Goal: Task Accomplishment & Management: Use online tool/utility

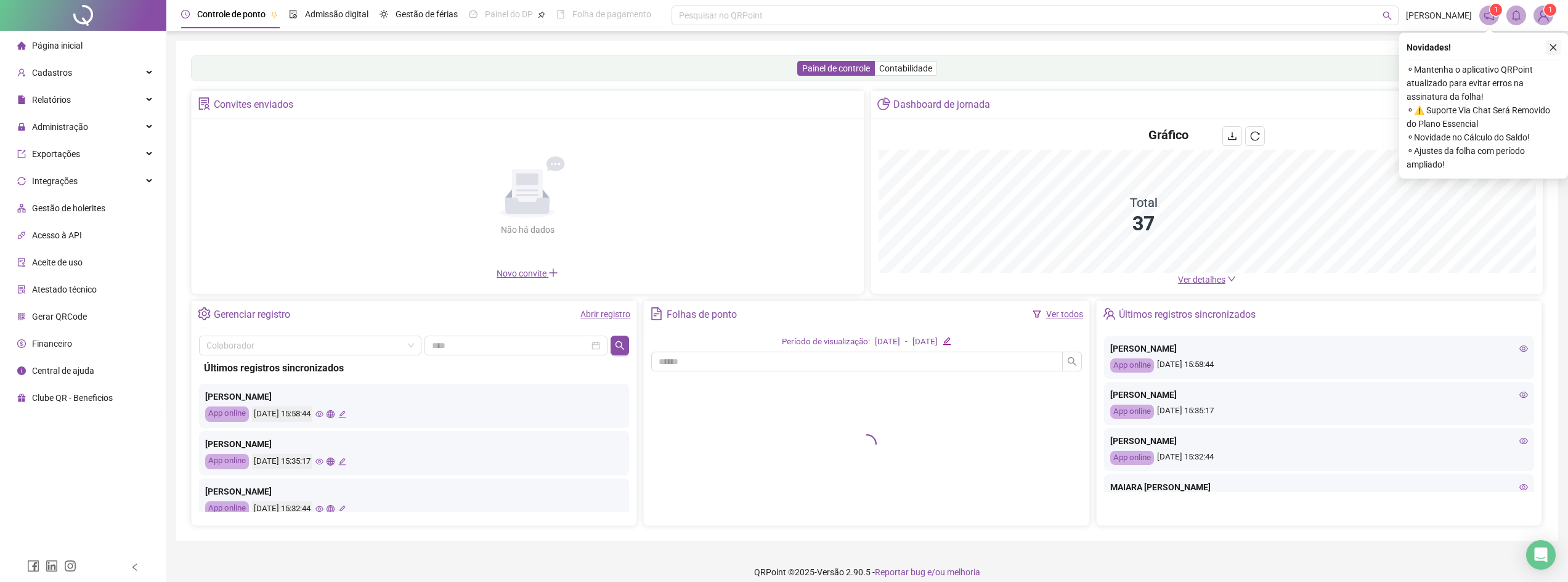
click at [1555, 46] on icon "close" at bounding box center [1553, 47] width 9 height 9
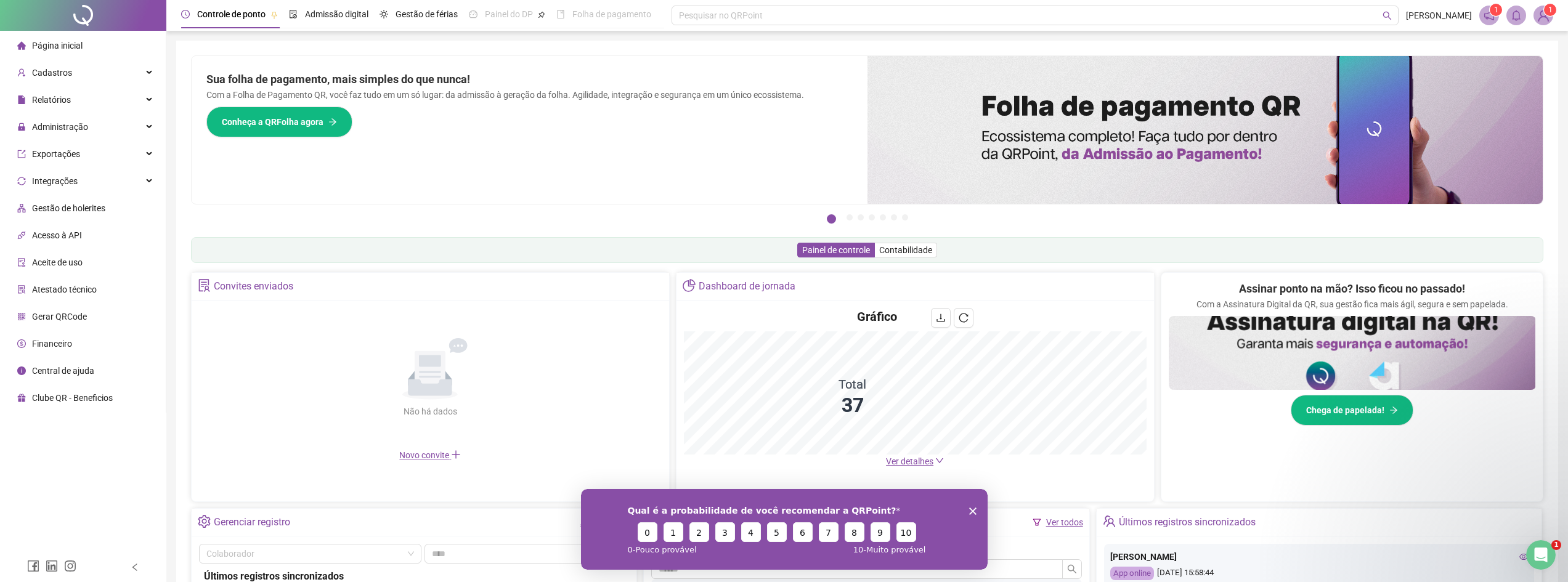
click at [970, 512] on icon "Encerrar pesquisa" at bounding box center [972, 510] width 7 height 7
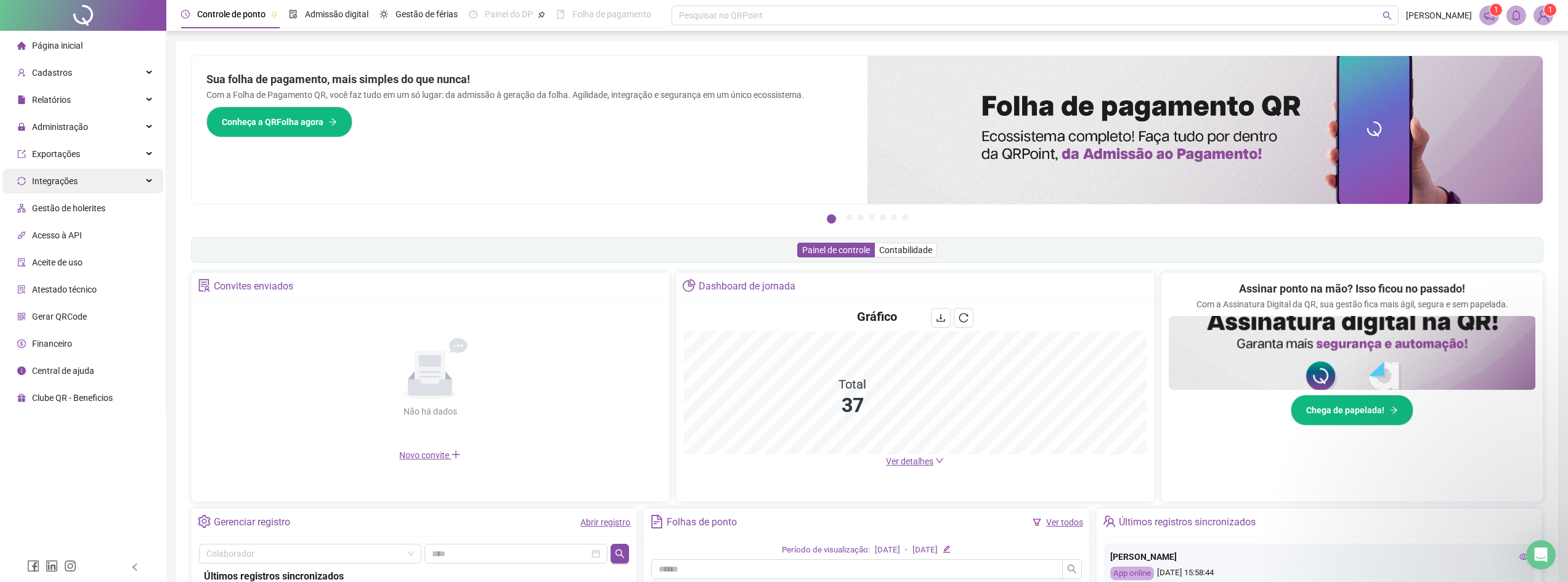
click at [148, 181] on icon at bounding box center [150, 181] width 6 height 0
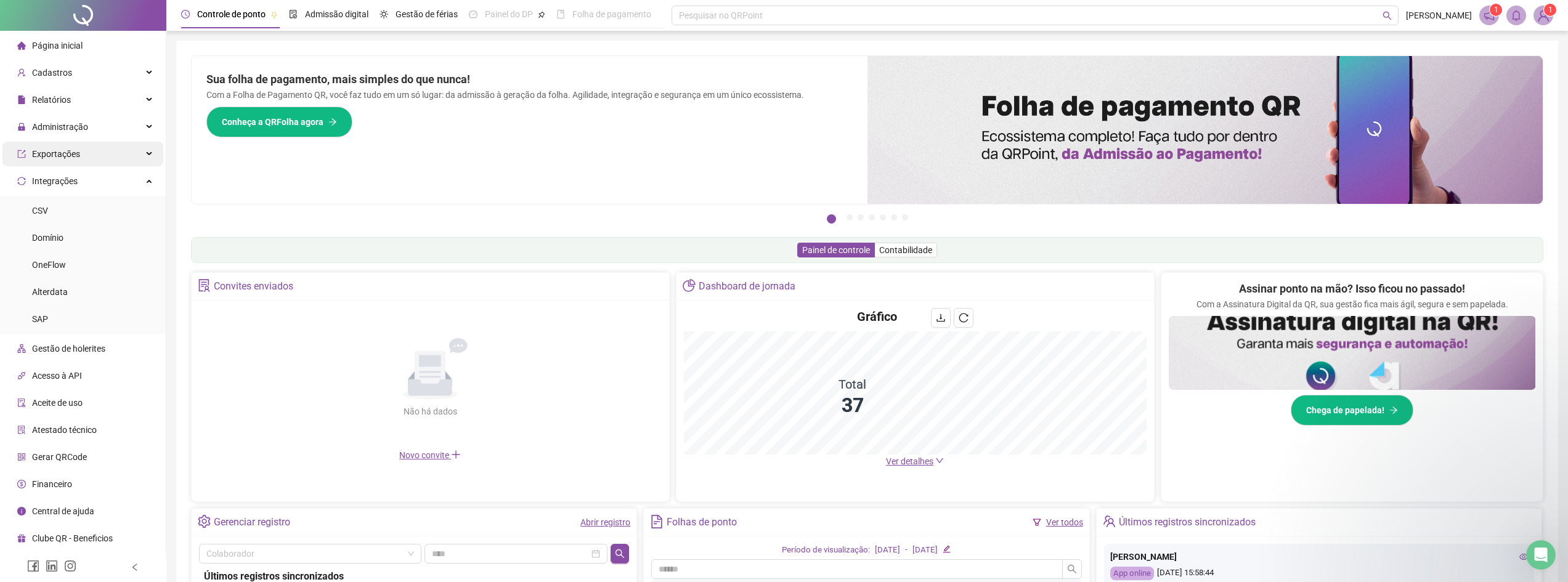
click at [152, 157] on div "Exportações" at bounding box center [82, 154] width 161 height 24
click at [146, 125] on div "Administração" at bounding box center [82, 127] width 161 height 24
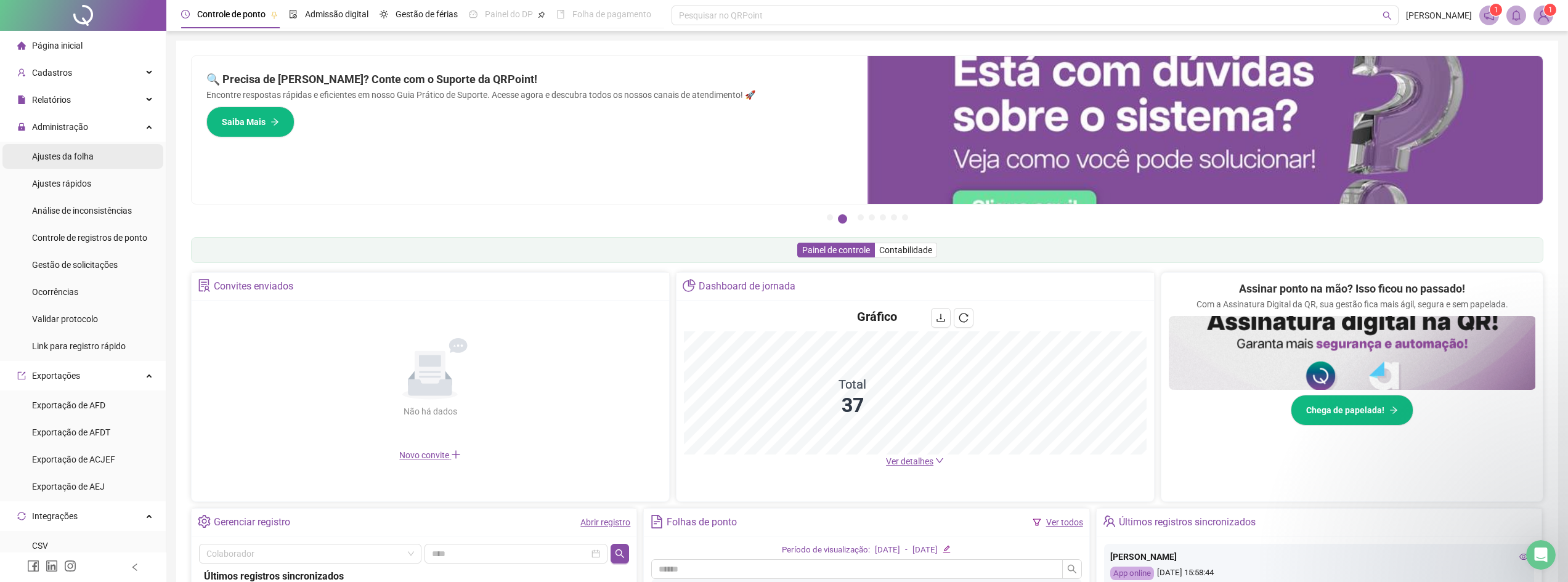
click at [85, 156] on span "Ajustes da folha" at bounding box center [63, 156] width 62 height 10
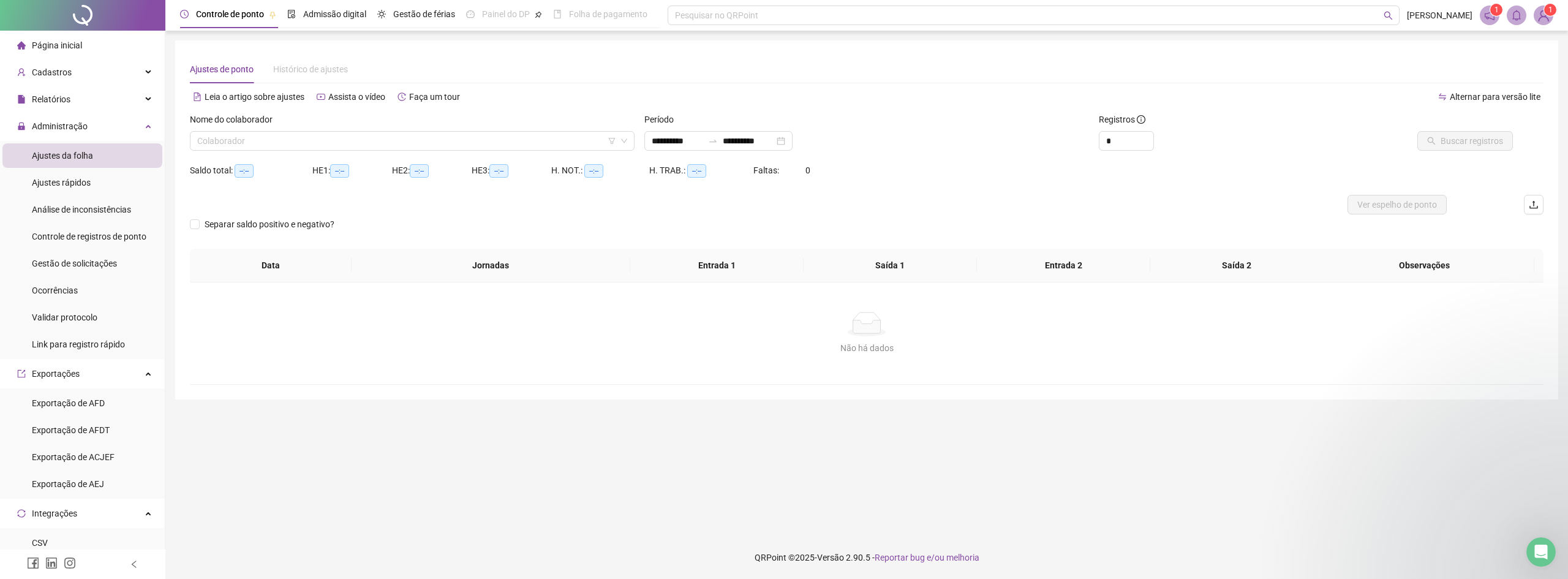
type input "**********"
click at [146, 125] on icon at bounding box center [149, 125] width 6 height 0
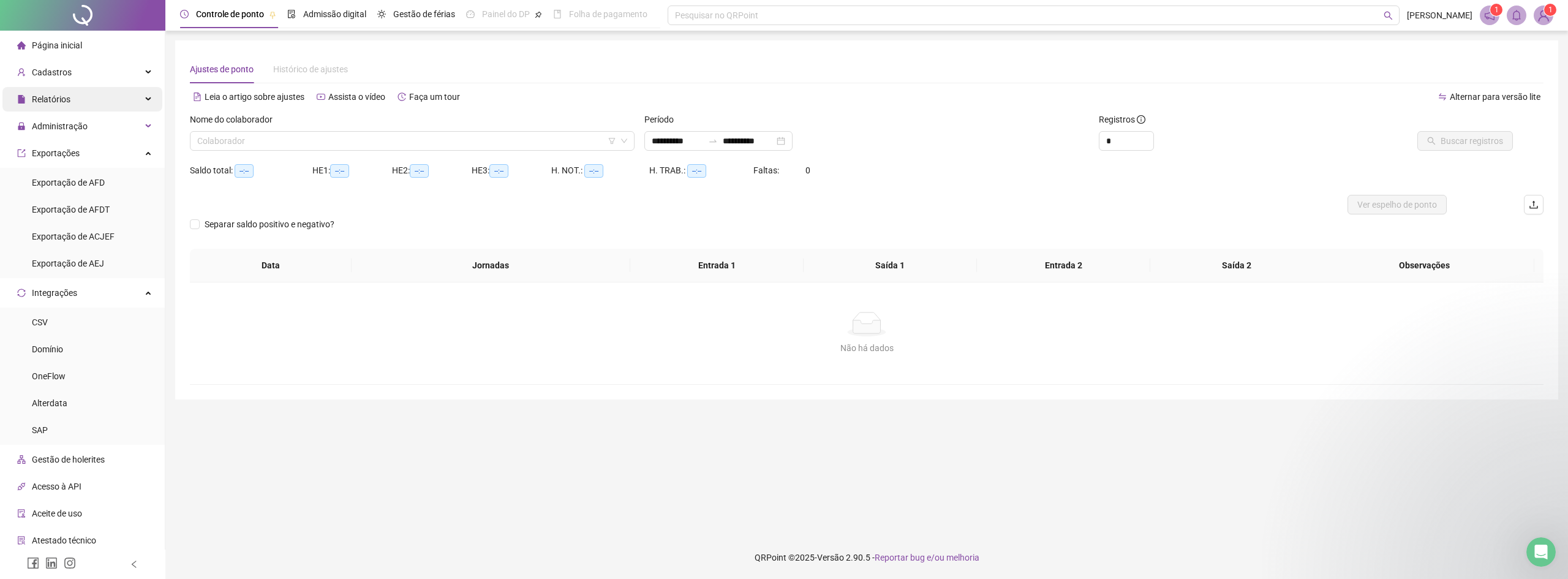
click at [143, 95] on div "Relatórios" at bounding box center [82, 99] width 160 height 24
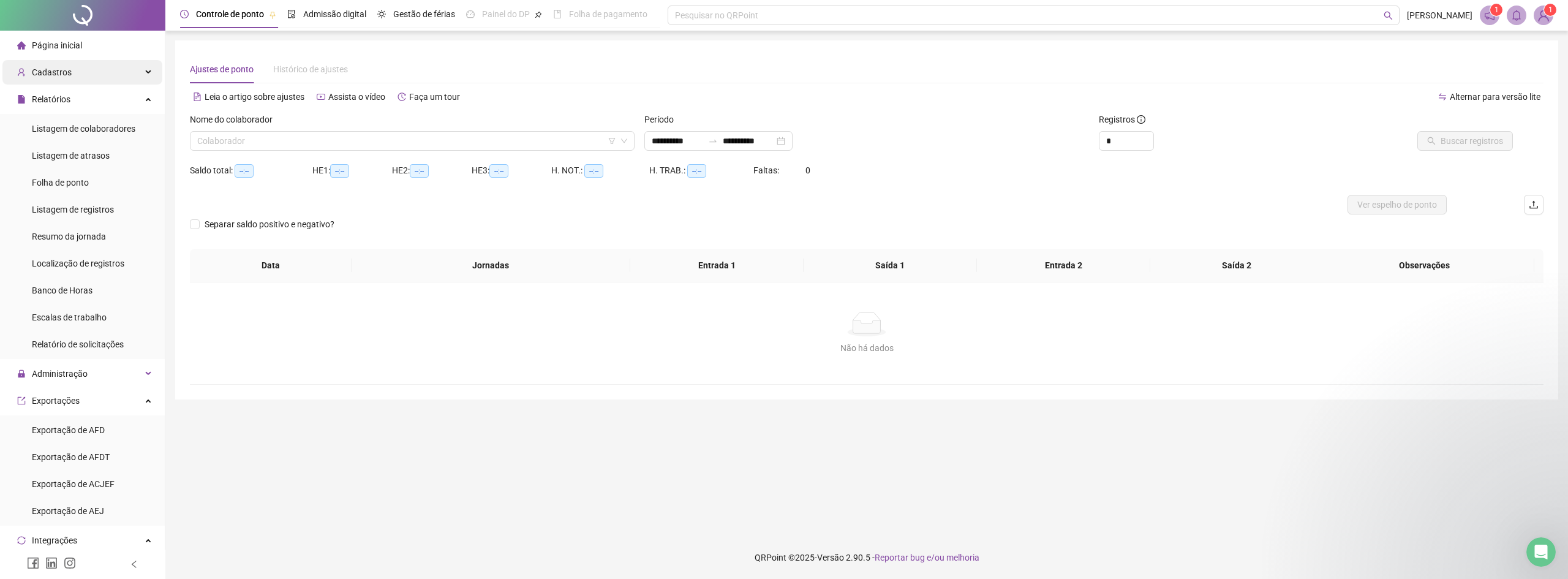
click at [142, 75] on div "Cadastros" at bounding box center [82, 72] width 160 height 24
click at [107, 45] on li "Página inicial" at bounding box center [82, 45] width 160 height 24
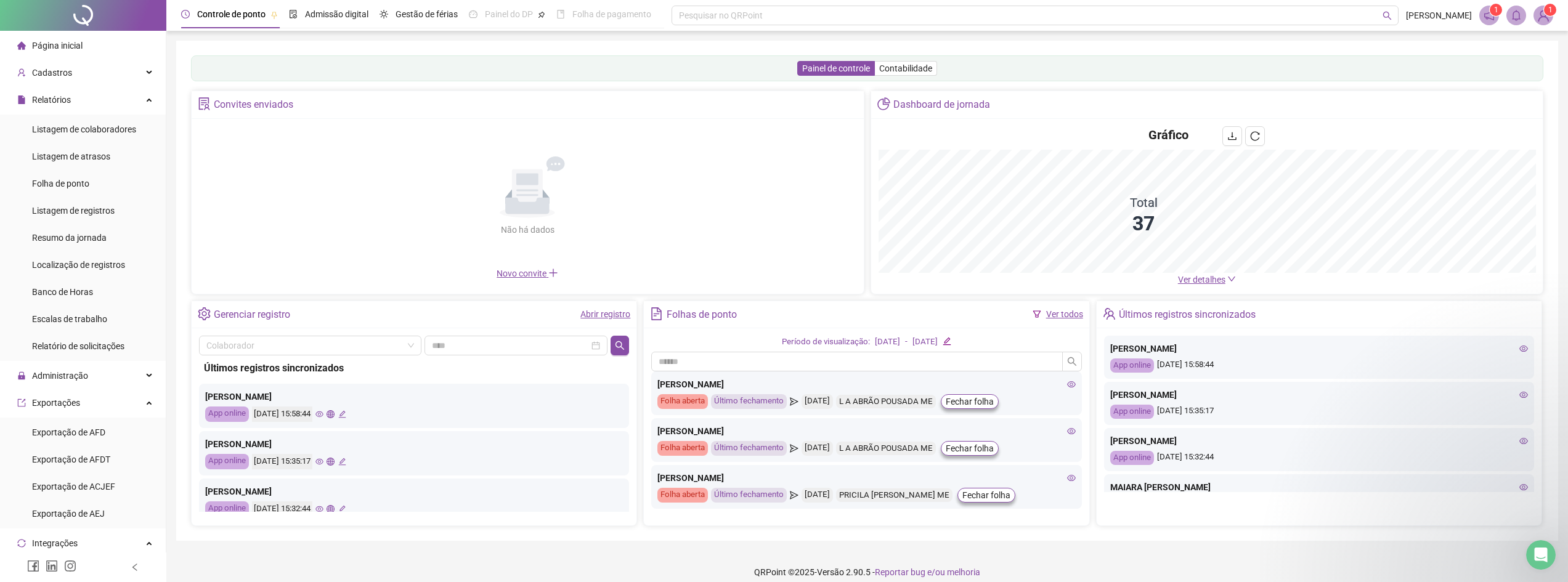
click at [1067, 313] on link "Ver todos" at bounding box center [1064, 314] width 37 height 10
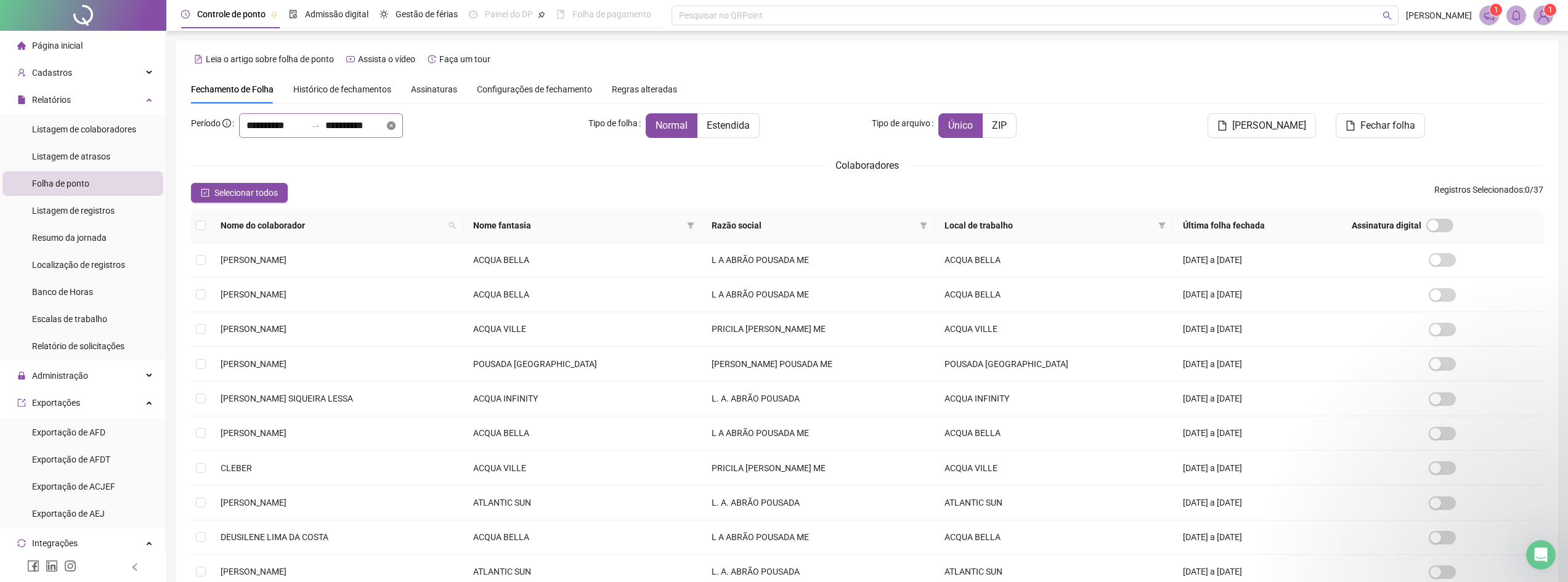
click at [395, 124] on icon "close-circle" at bounding box center [391, 125] width 9 height 9
click at [278, 123] on input at bounding box center [276, 125] width 59 height 15
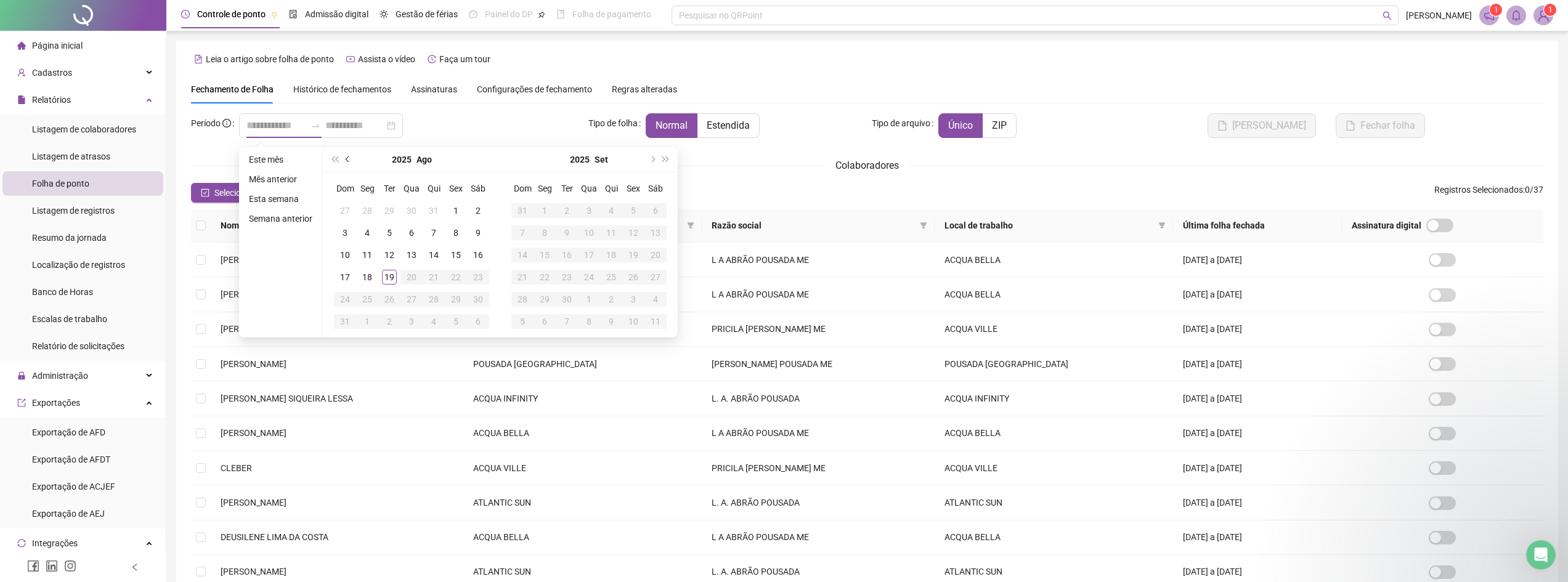
click at [344, 156] on button "prev-year" at bounding box center [348, 159] width 14 height 24
type input "**********"
click at [390, 207] on div "1" at bounding box center [389, 210] width 15 height 15
type input "**********"
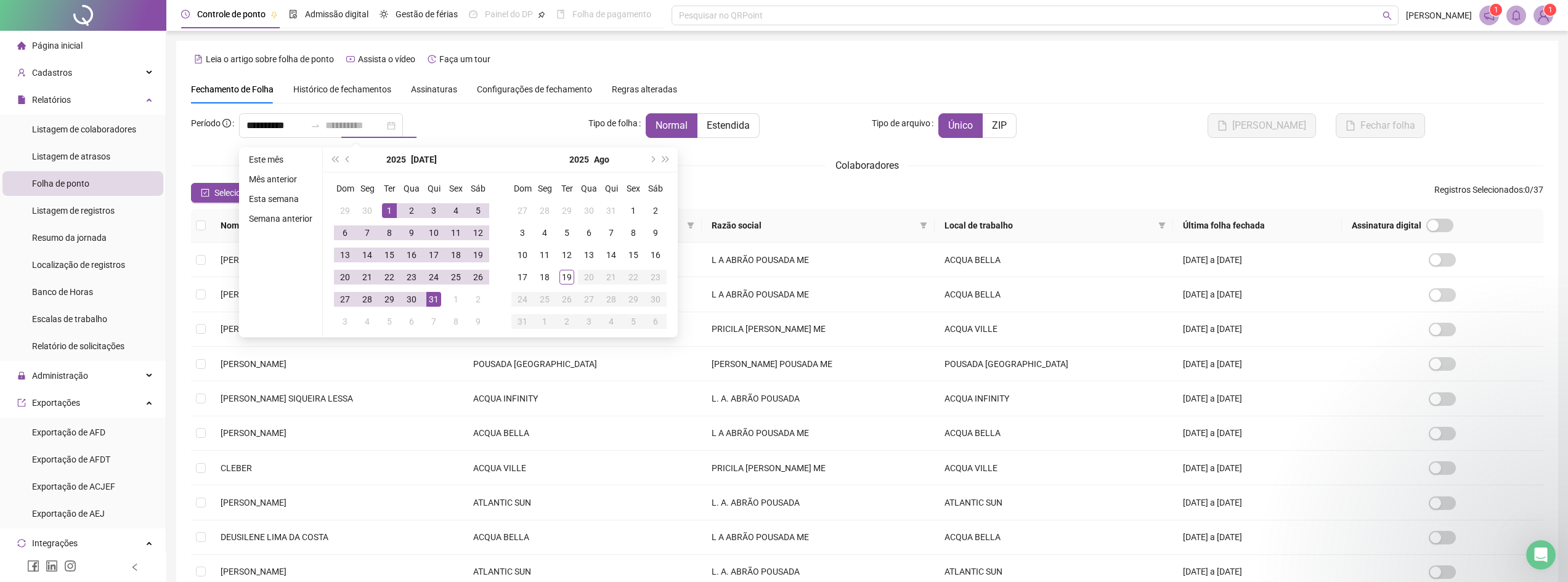
click at [435, 303] on div "31" at bounding box center [433, 299] width 15 height 15
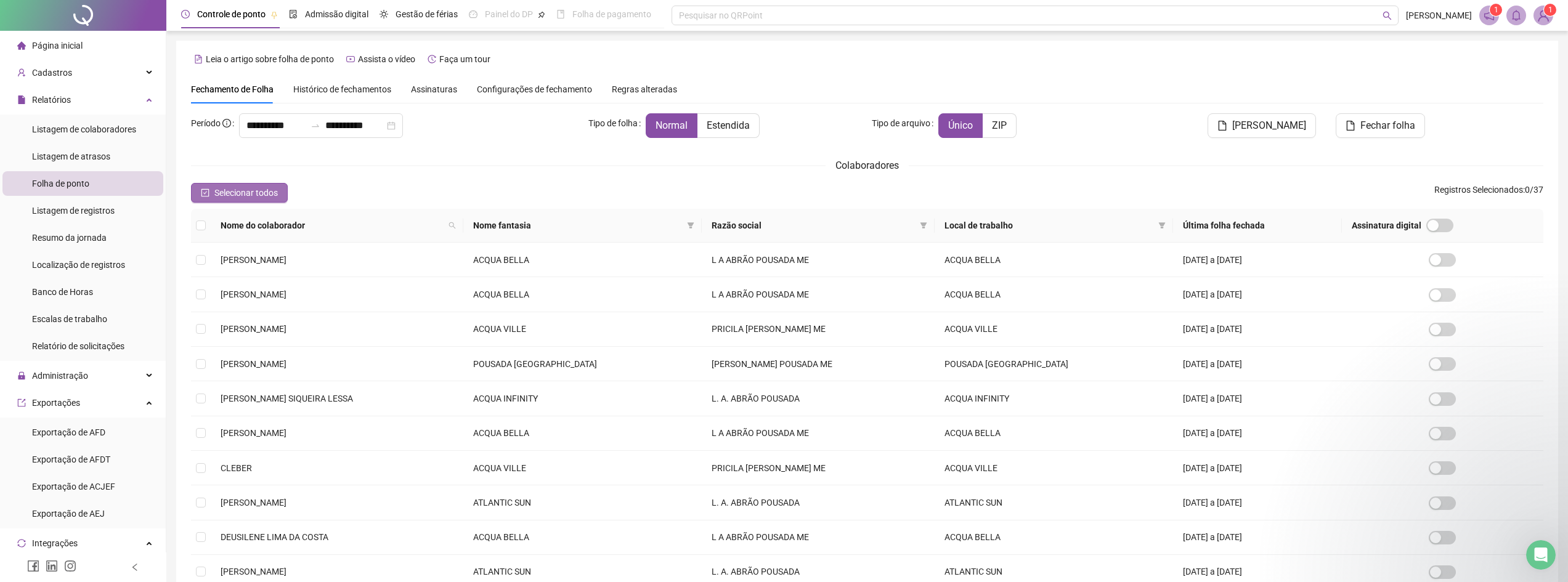
click at [265, 194] on span "Selecionar todos" at bounding box center [246, 192] width 63 height 14
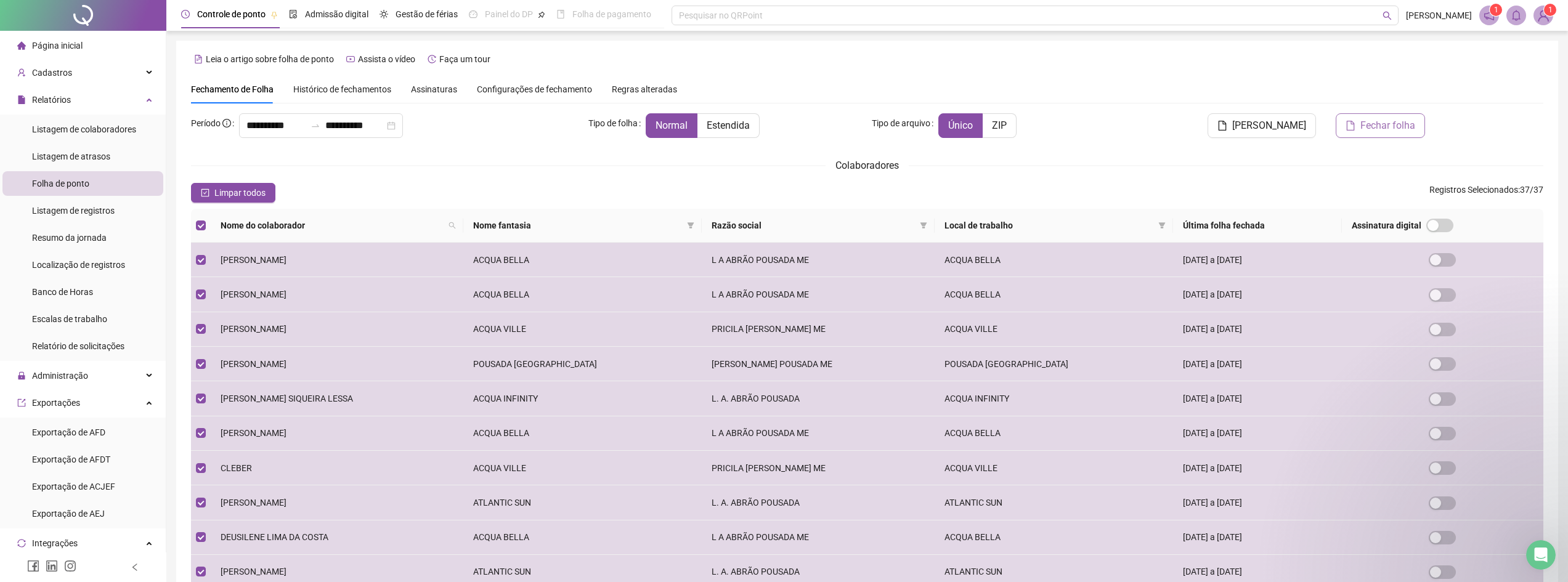
click at [1394, 126] on span "Fechar folha" at bounding box center [1387, 125] width 55 height 15
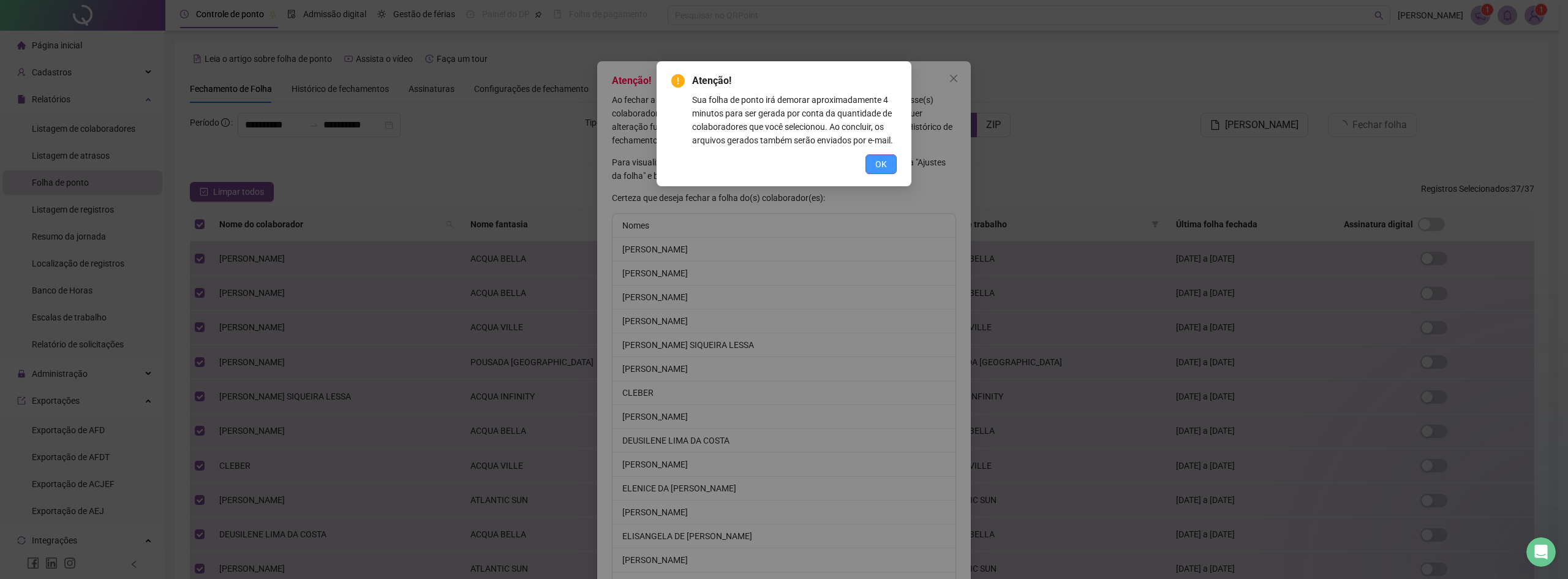
click at [887, 165] on button "OK" at bounding box center [881, 163] width 31 height 19
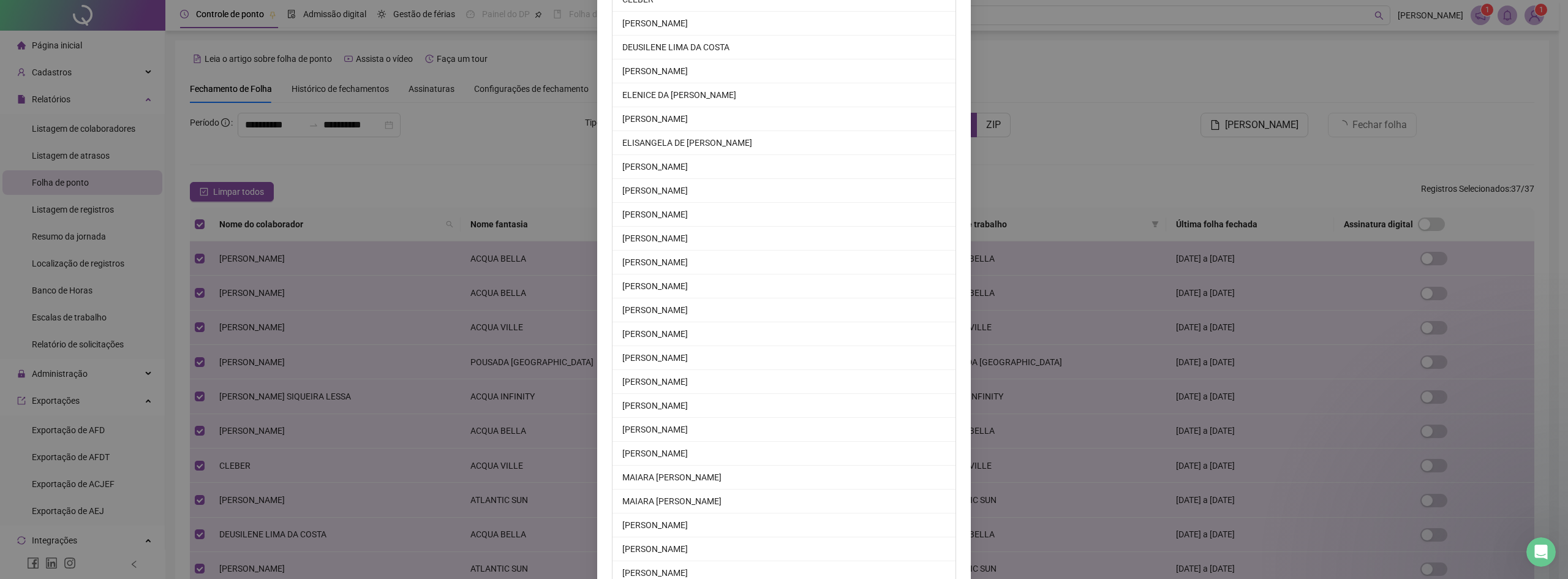
scroll to position [596, 0]
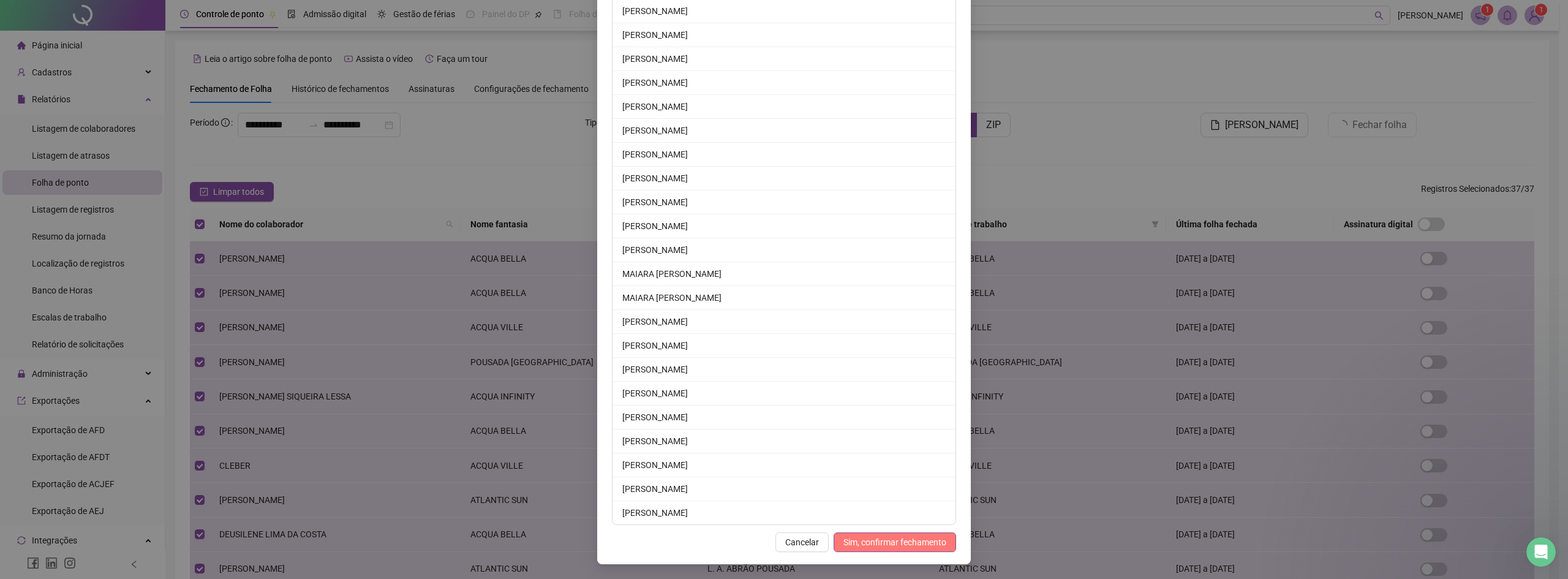
click at [914, 540] on span "Sim, confirmar fechamento" at bounding box center [895, 542] width 103 height 14
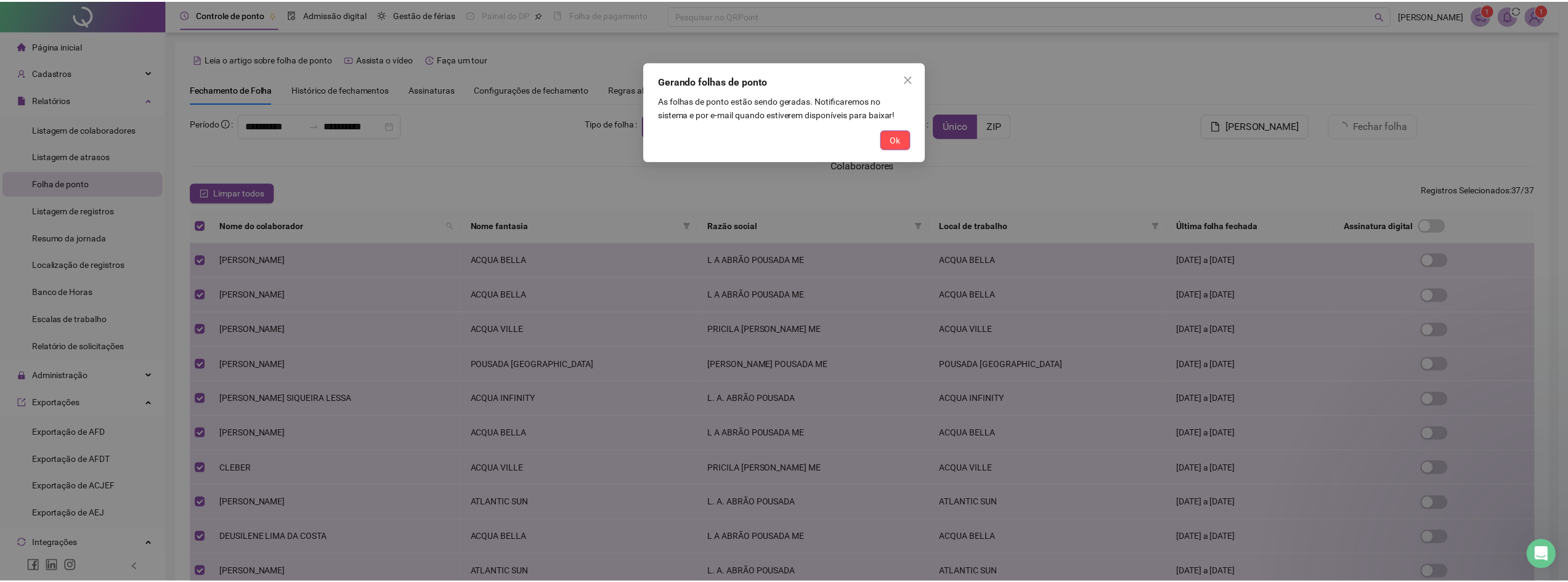
scroll to position [0, 0]
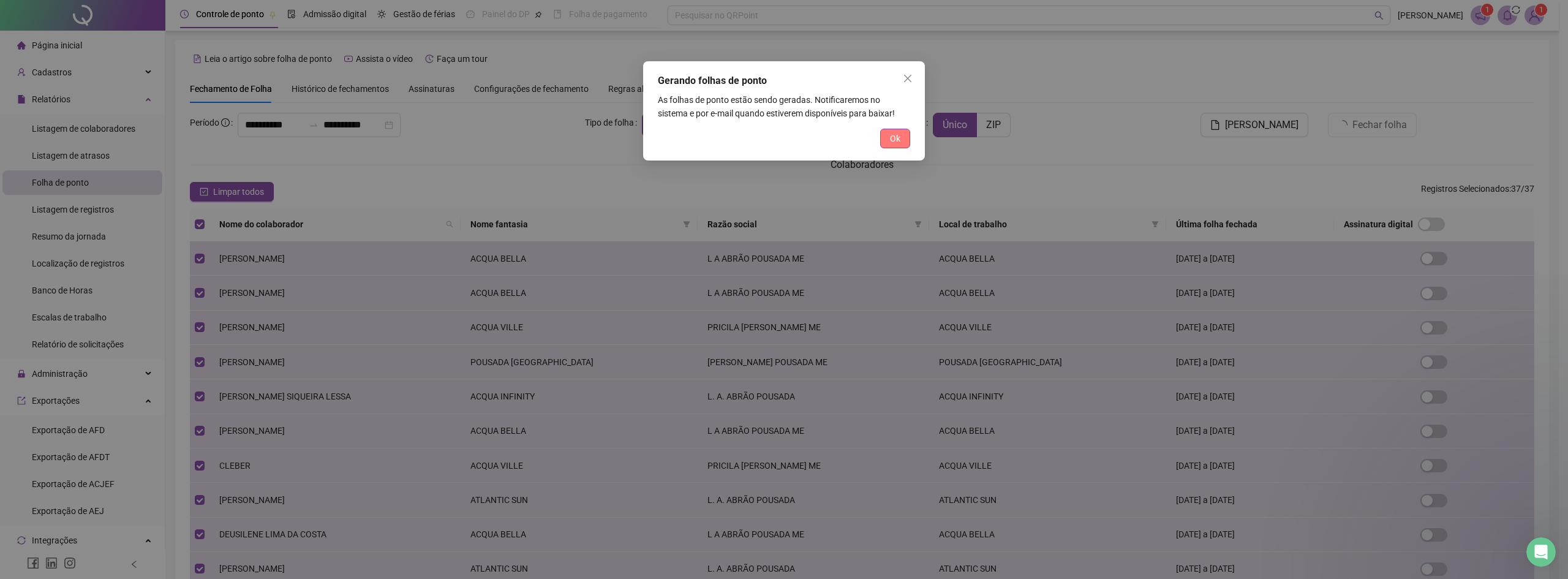
click at [895, 133] on span "Ok" at bounding box center [895, 138] width 11 height 14
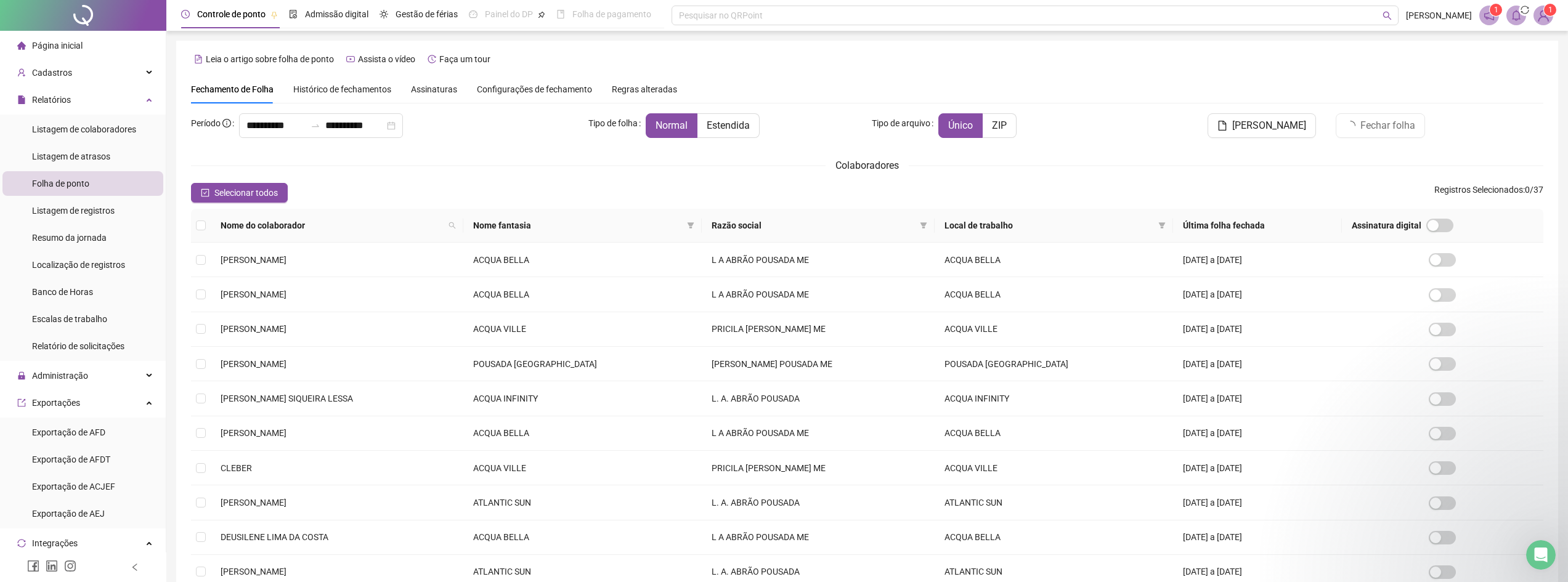
click at [1489, 12] on sup "1" at bounding box center [1495, 9] width 12 height 12
click at [1490, 12] on sup "1" at bounding box center [1495, 9] width 12 height 12
click at [1495, 8] on span "1" at bounding box center [1496, 10] width 4 height 9
click at [1485, 19] on icon "notification" at bounding box center [1488, 15] width 11 height 11
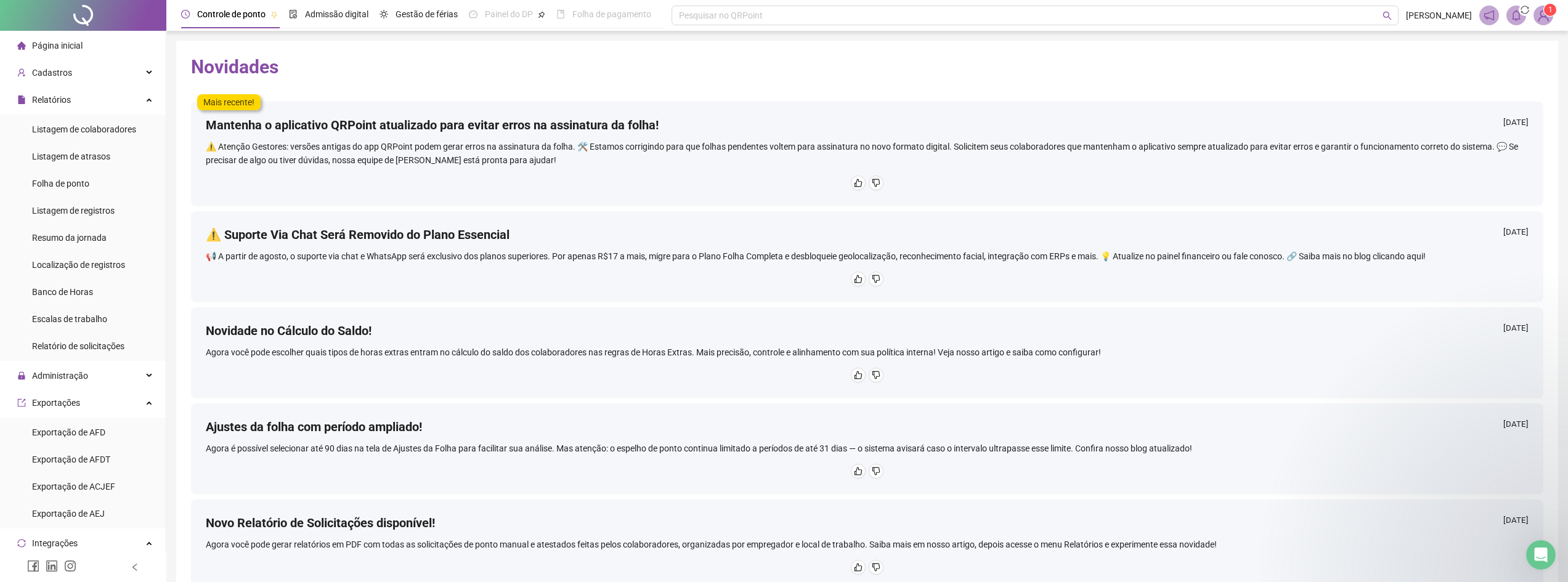
click at [1544, 13] on sup "1" at bounding box center [1549, 9] width 12 height 12
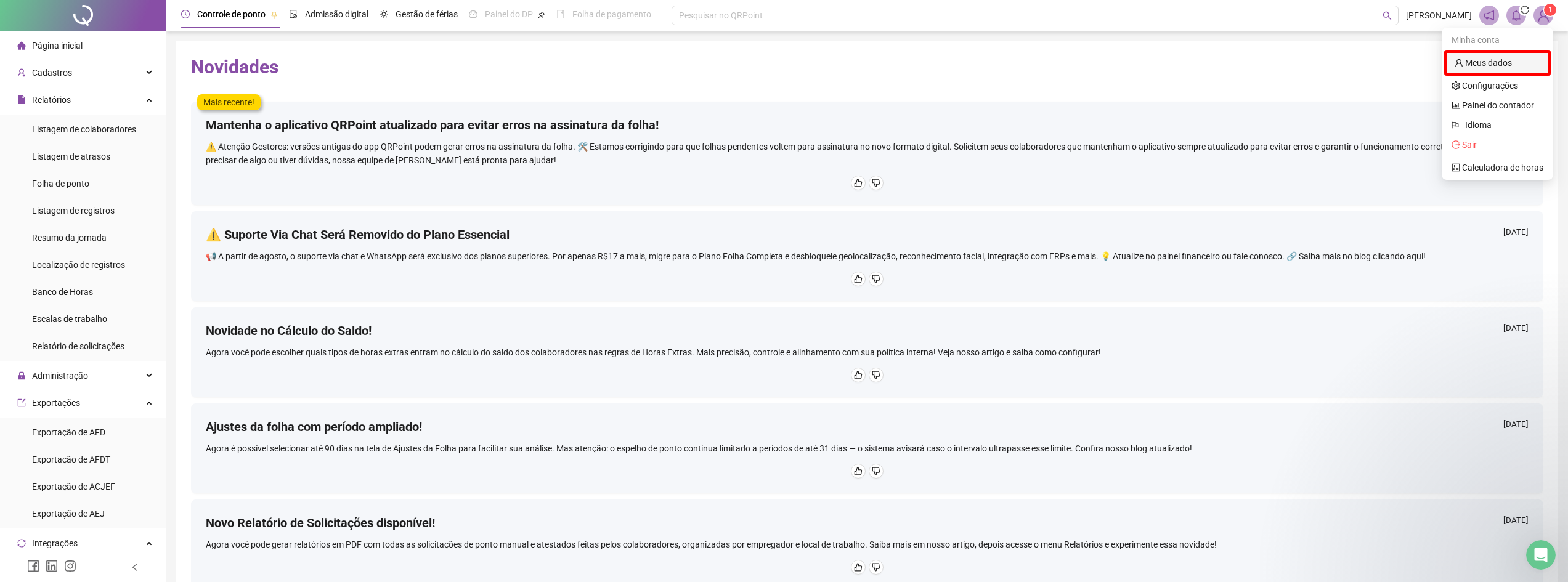
click at [1502, 67] on link "Meus dados" at bounding box center [1483, 63] width 57 height 10
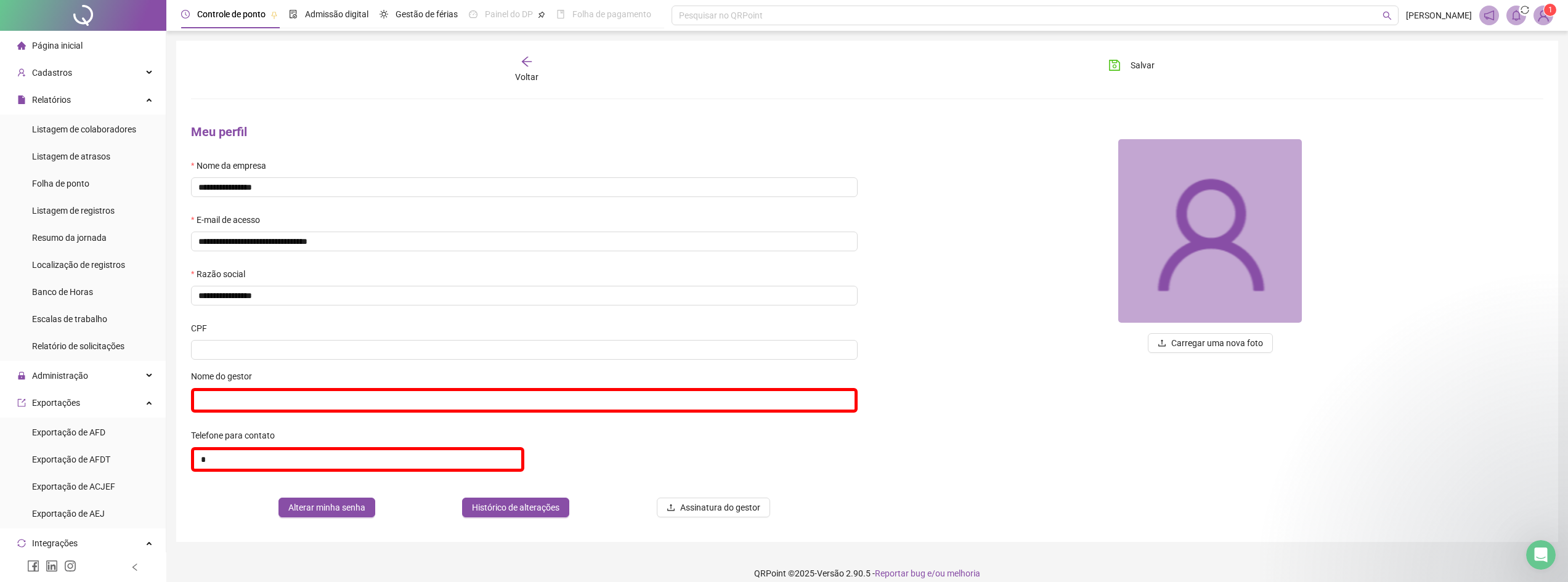
click at [77, 42] on span "Página inicial" at bounding box center [57, 46] width 50 height 10
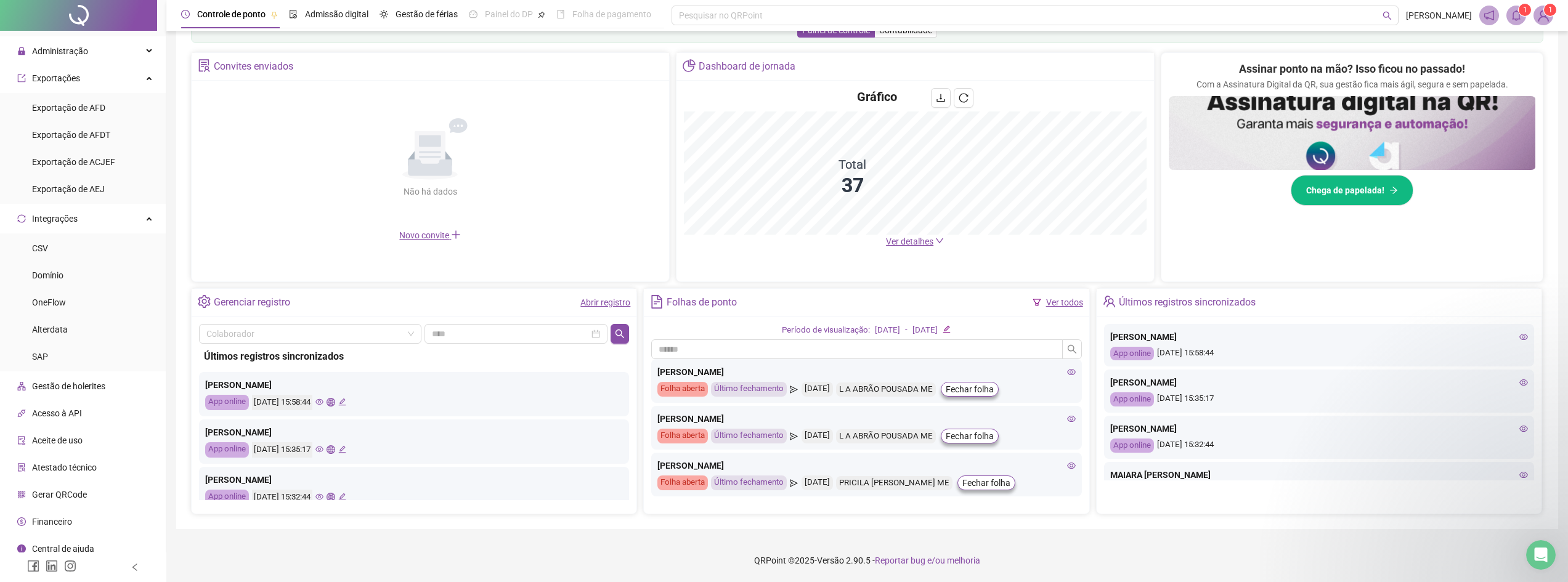
scroll to position [333, 0]
click at [80, 381] on span "Gestão de holerites" at bounding box center [69, 378] width 73 height 10
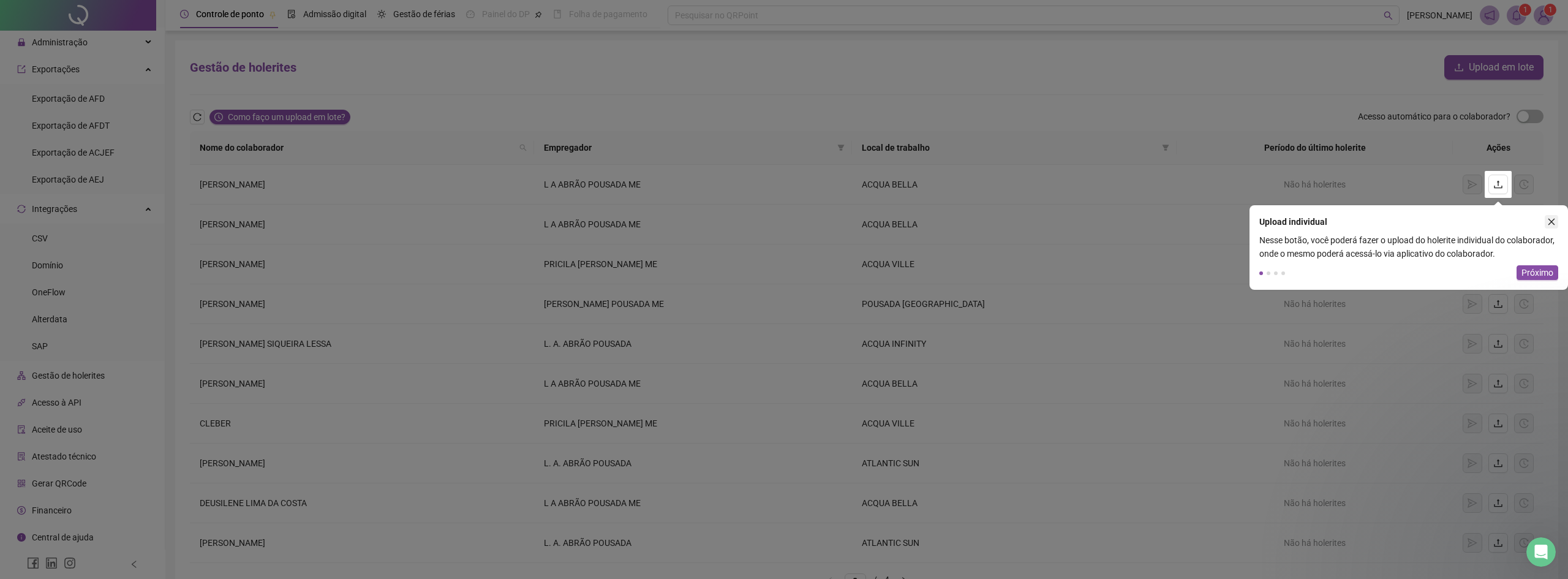
click at [1556, 219] on button "button" at bounding box center [1552, 221] width 14 height 14
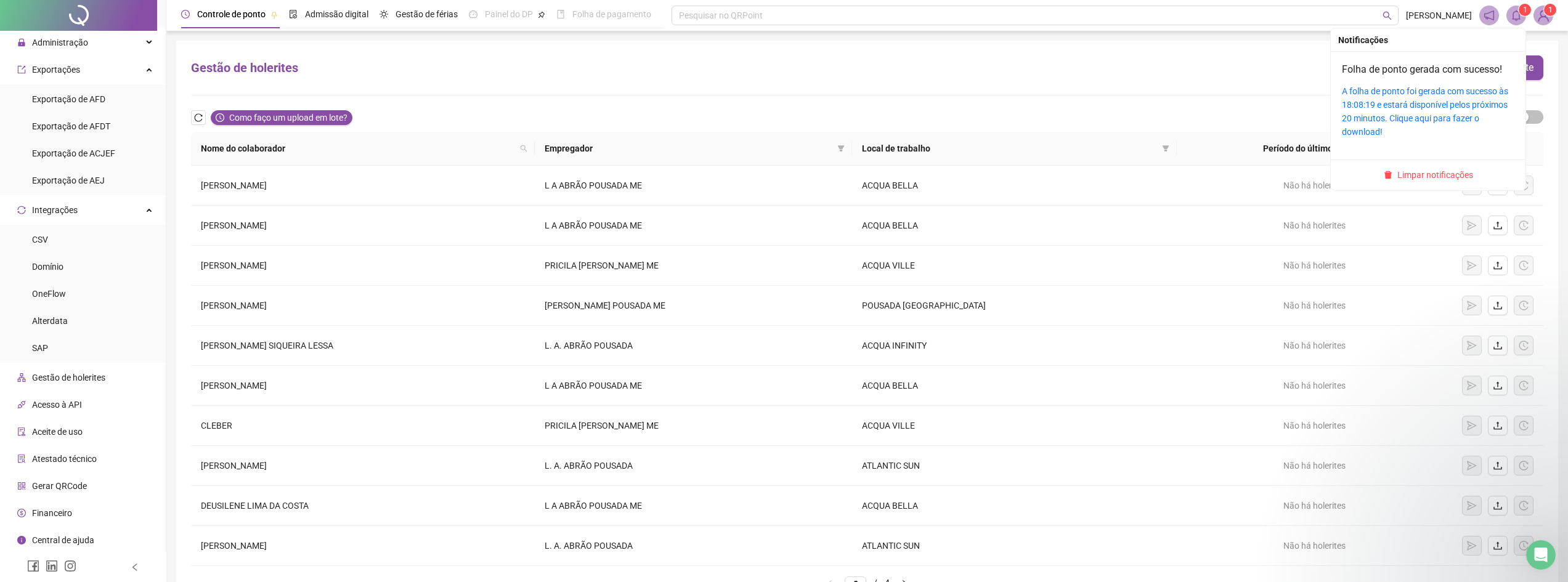
click at [1517, 15] on icon "bell" at bounding box center [1516, 15] width 11 height 11
click at [1453, 170] on span "Limpar notificações" at bounding box center [1435, 174] width 76 height 14
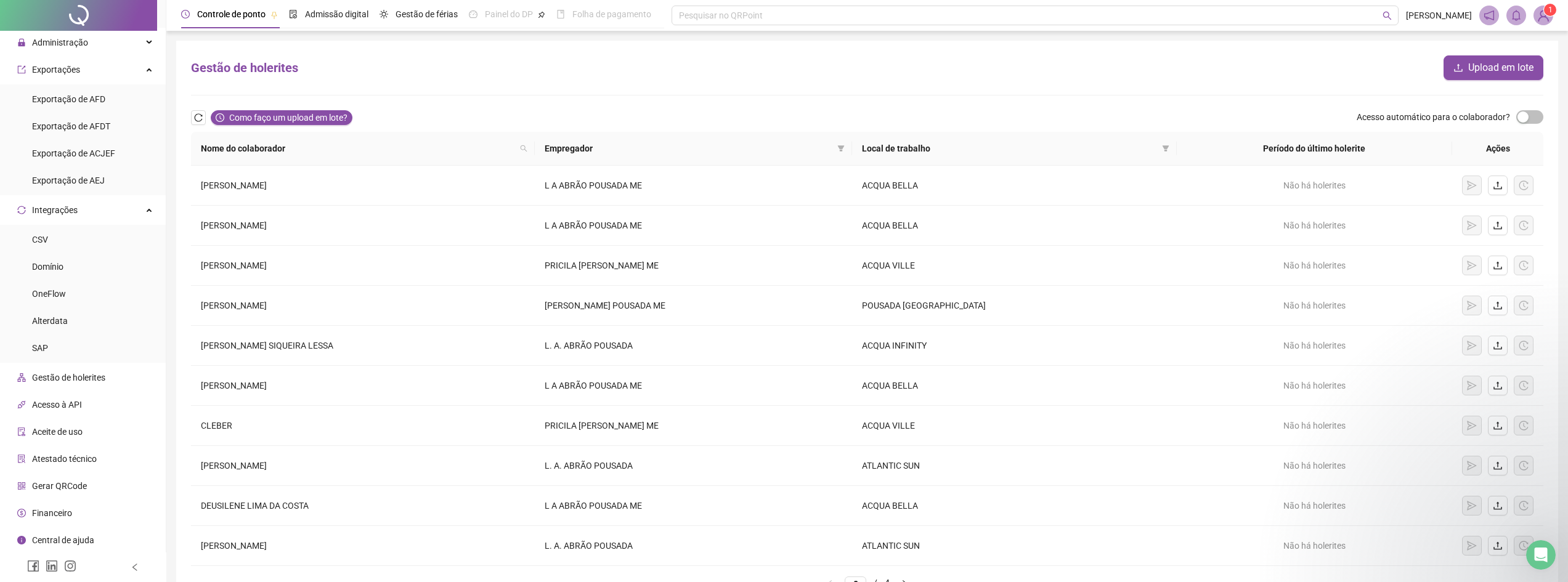
click at [1545, 11] on sup "1" at bounding box center [1549, 9] width 12 height 12
click at [1494, 58] on link "Meus dados" at bounding box center [1483, 63] width 57 height 10
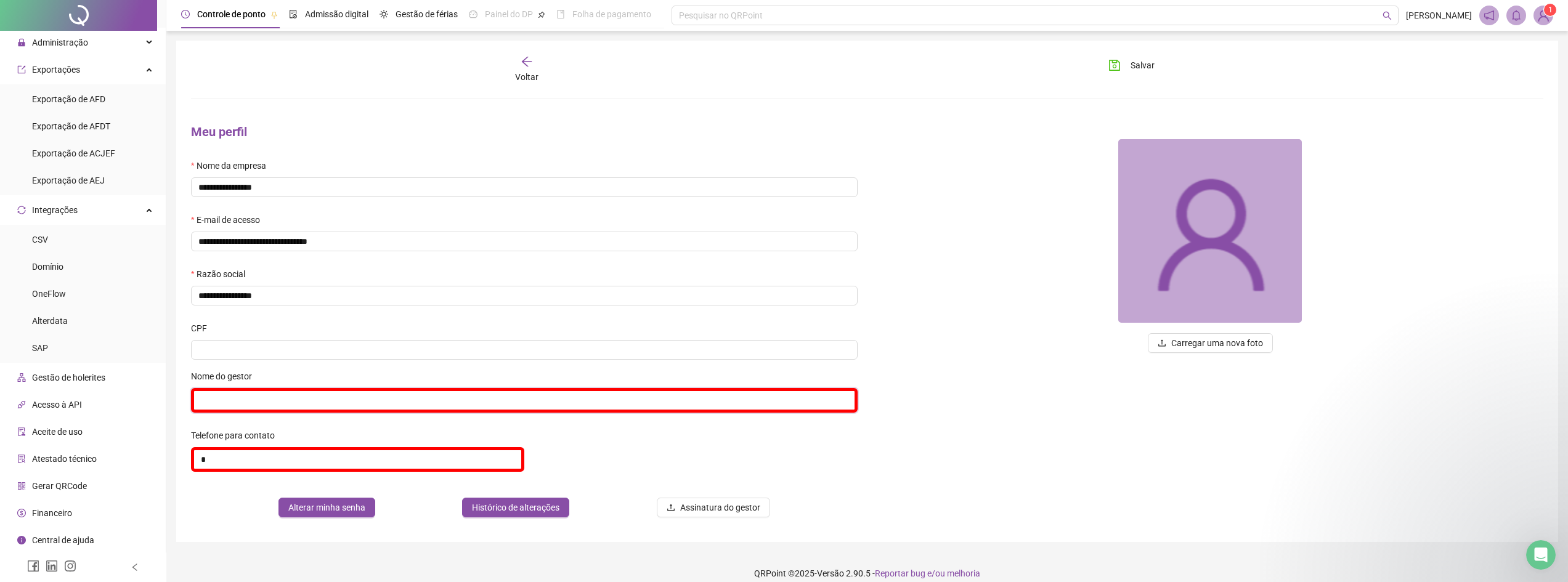
click at [276, 390] on input "text" at bounding box center [524, 400] width 666 height 24
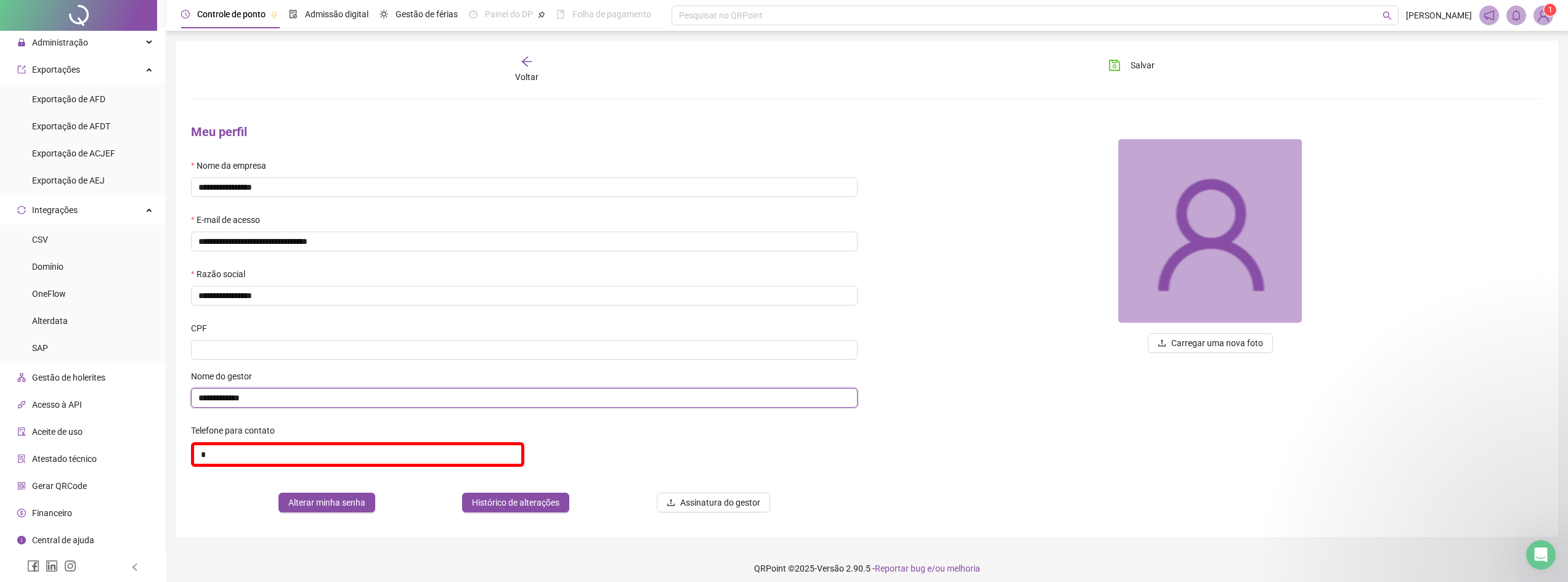
type input "**********"
click at [301, 456] on input "*" at bounding box center [357, 454] width 334 height 24
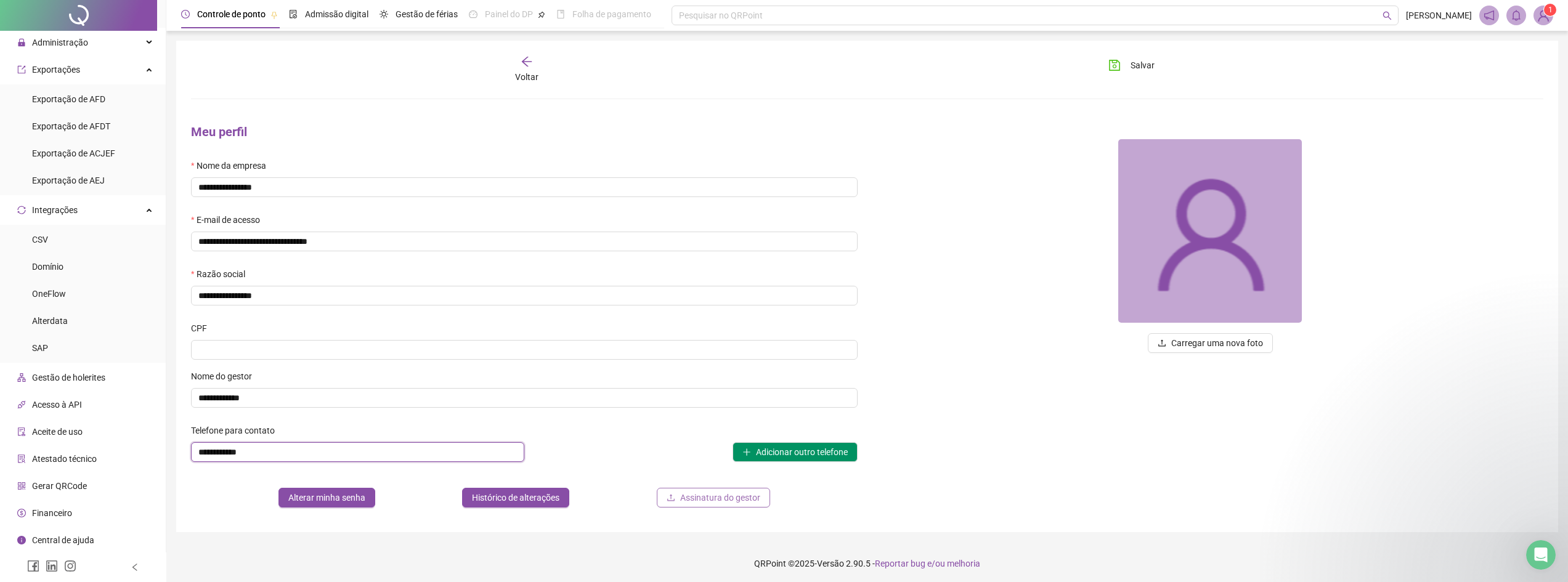
type input "**********"
click at [722, 501] on span "Assinatura do gestor" at bounding box center [720, 497] width 80 height 14
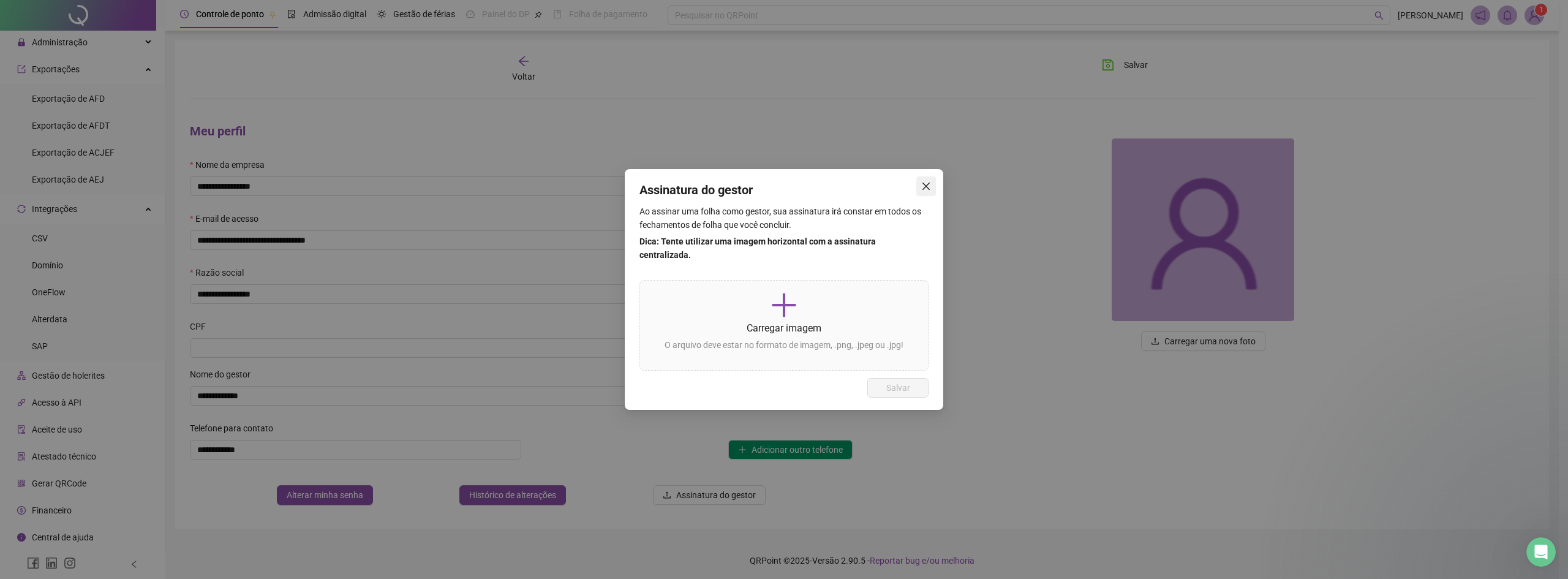
click at [929, 196] on button "Close" at bounding box center [926, 185] width 19 height 19
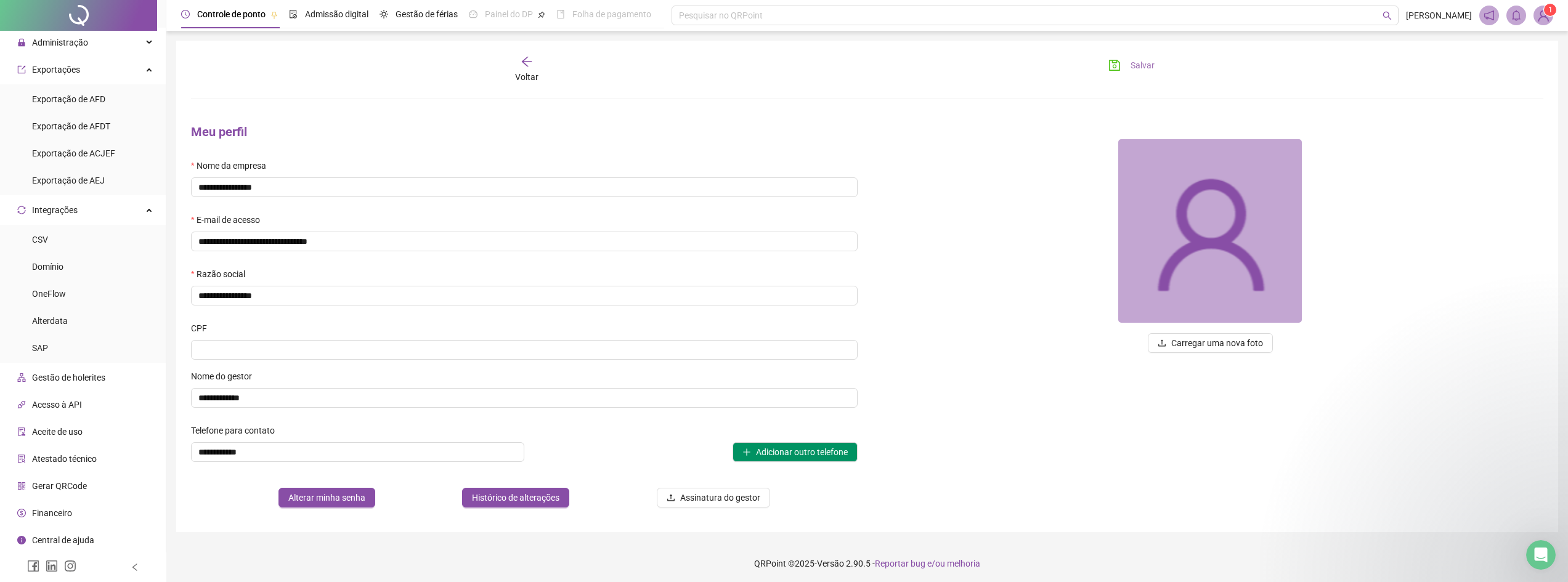
click at [1125, 61] on button "Salvar" at bounding box center [1131, 65] width 65 height 19
click at [144, 201] on div "Integrações" at bounding box center [82, 210] width 161 height 24
click at [136, 179] on div "Administração" at bounding box center [82, 183] width 161 height 24
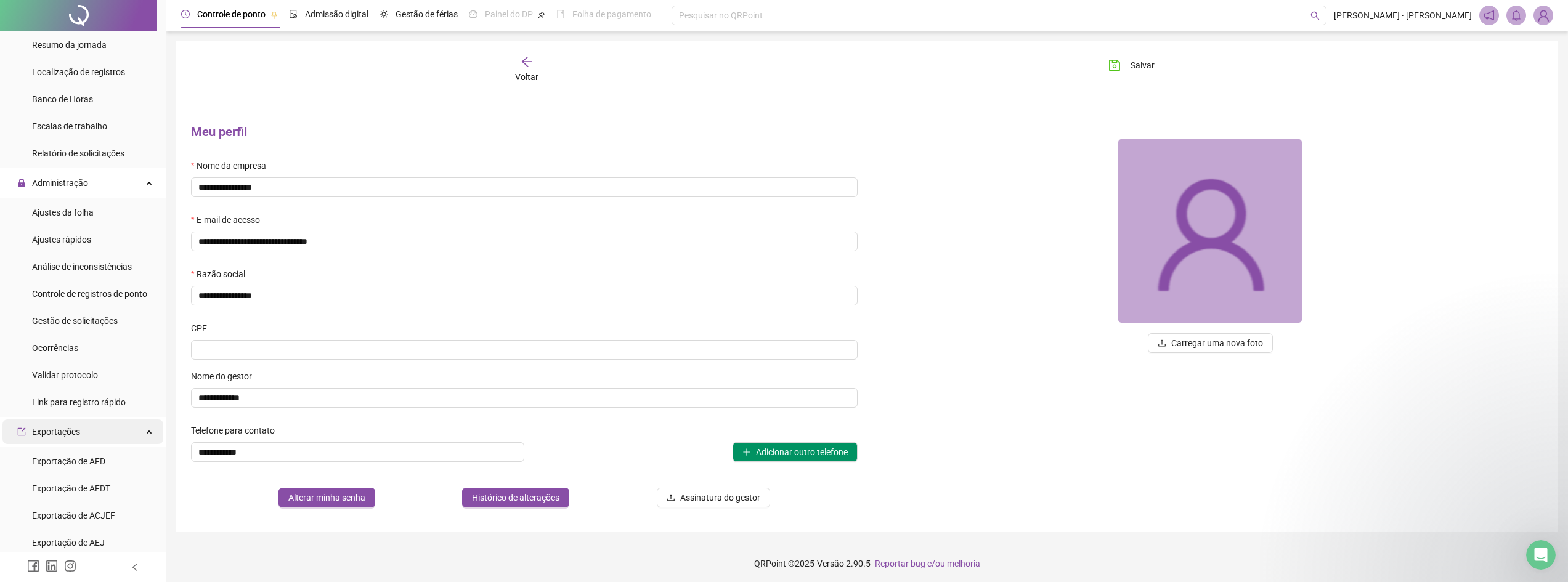
click at [138, 434] on div "Exportações" at bounding box center [82, 431] width 161 height 24
click at [73, 512] on span "Acesso à API" at bounding box center [57, 512] width 50 height 10
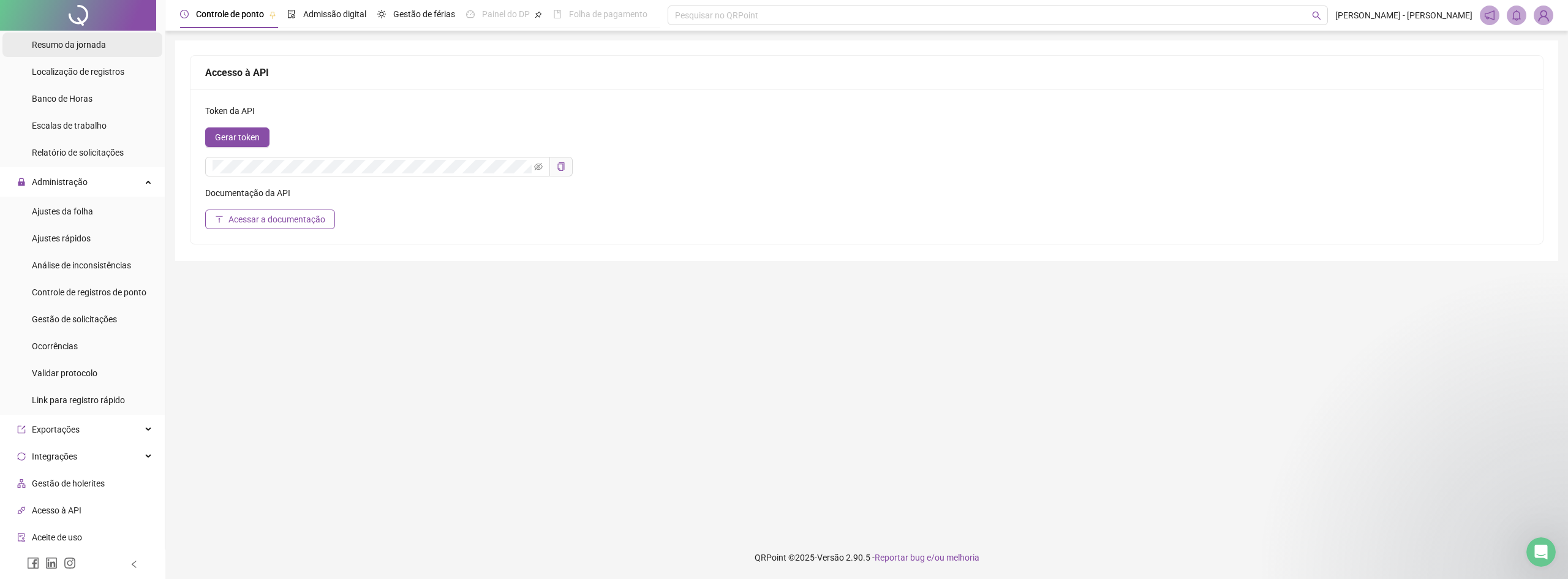
click at [86, 44] on span "Resumo da jornada" at bounding box center [69, 45] width 74 height 10
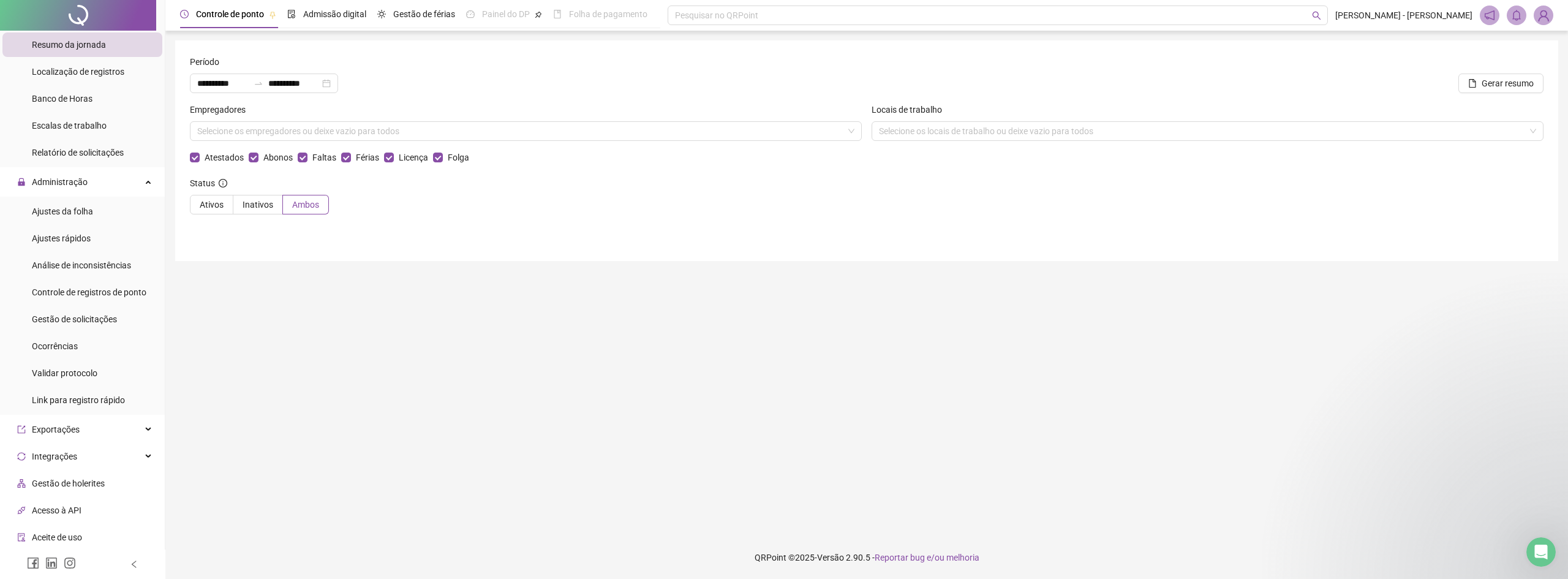
click at [98, 16] on div at bounding box center [78, 15] width 156 height 31
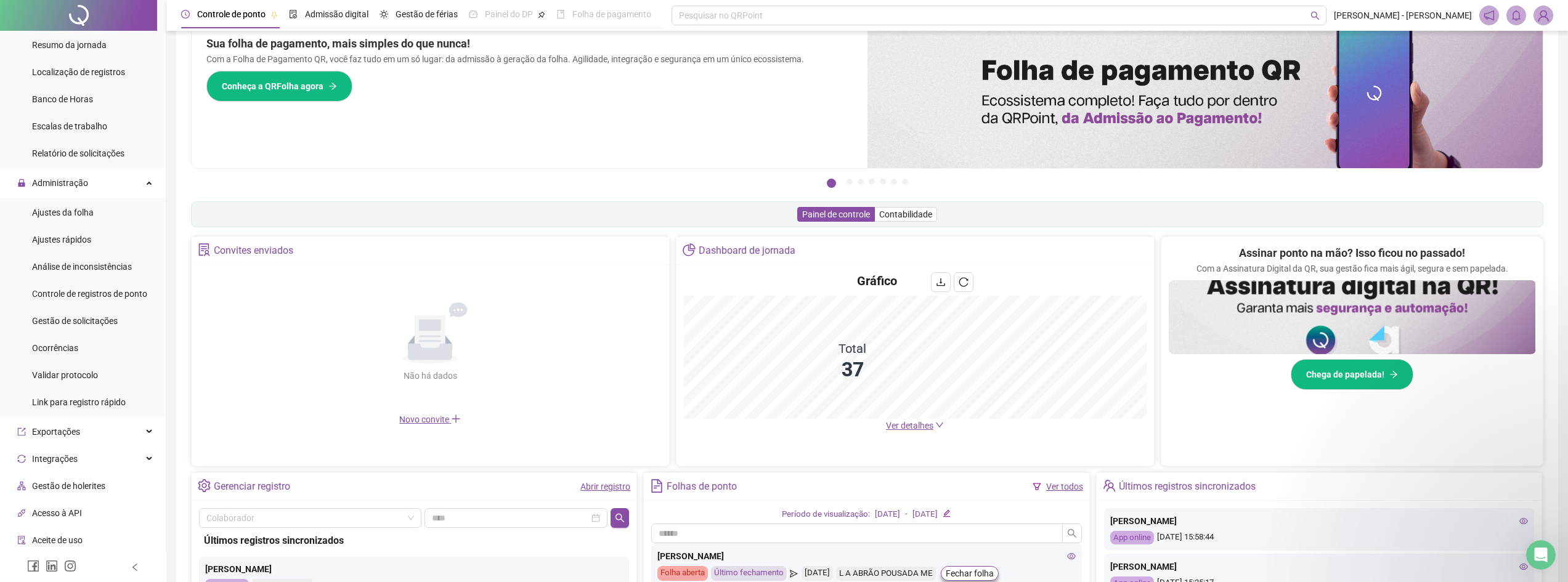
scroll to position [35, 0]
click at [1492, 16] on icon "notification" at bounding box center [1488, 15] width 11 height 11
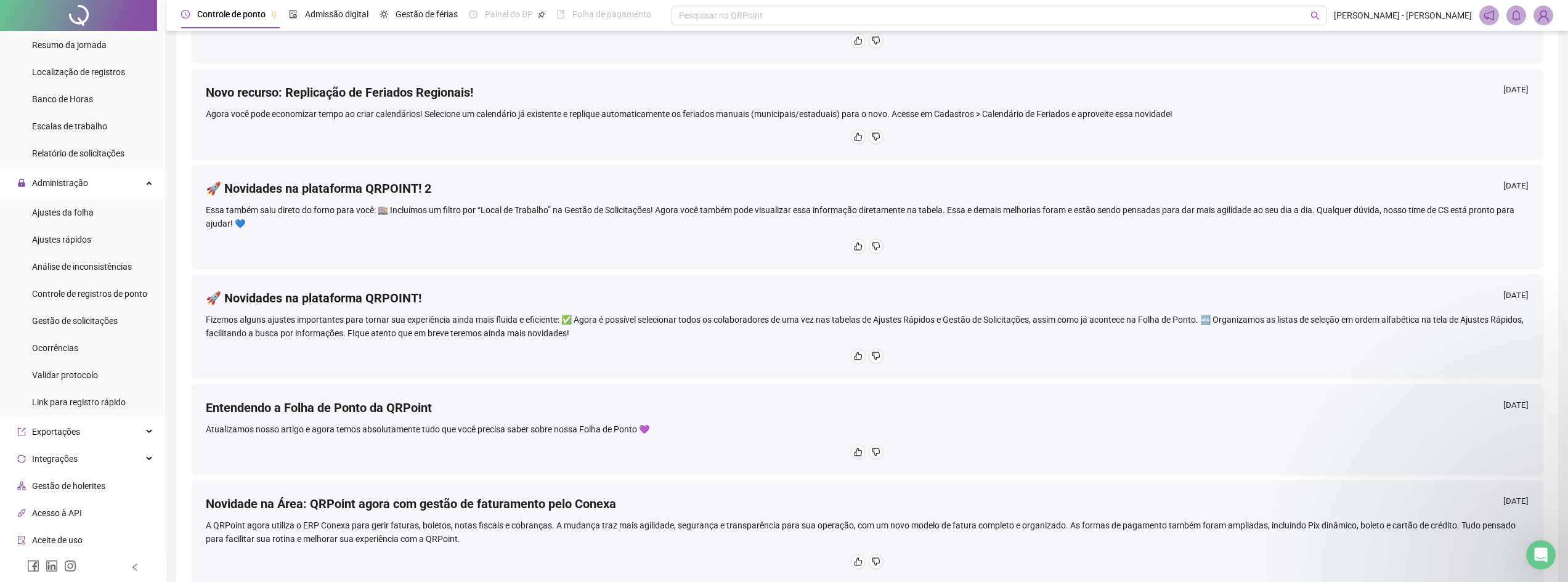
scroll to position [156, 0]
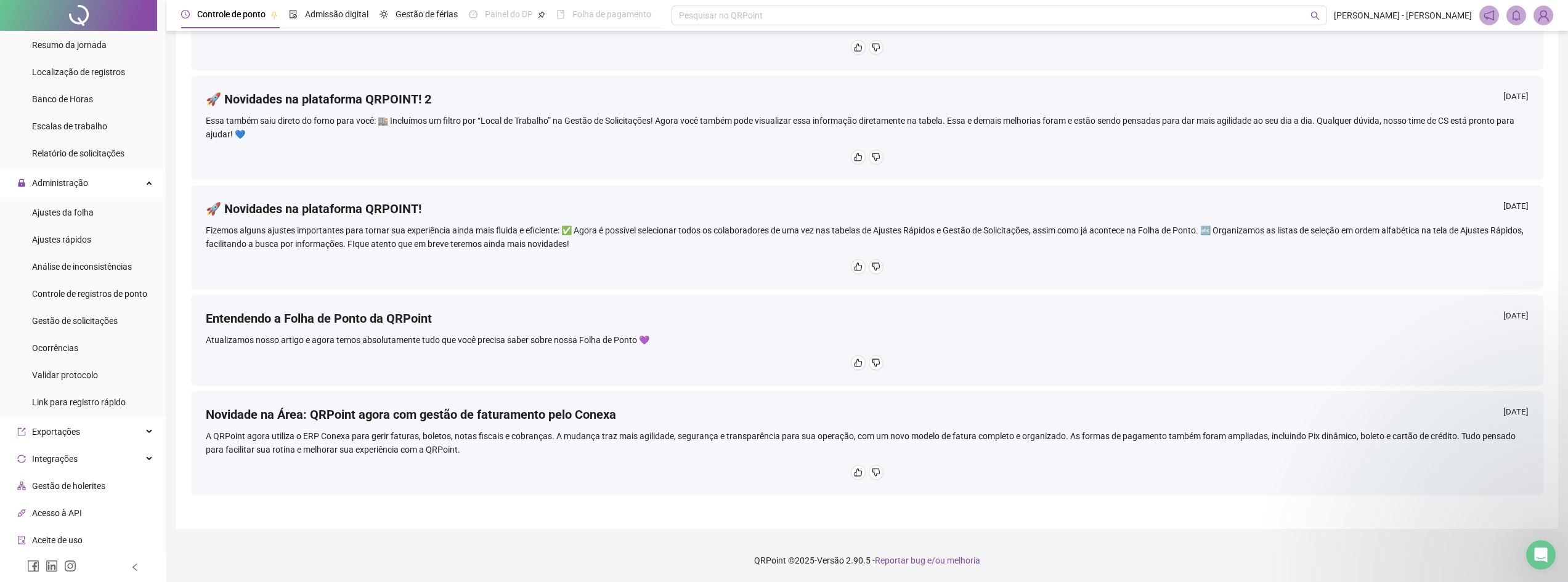
click at [1544, 16] on img at bounding box center [1543, 16] width 19 height 19
click at [1496, 57] on link "Meus dados" at bounding box center [1480, 59] width 57 height 10
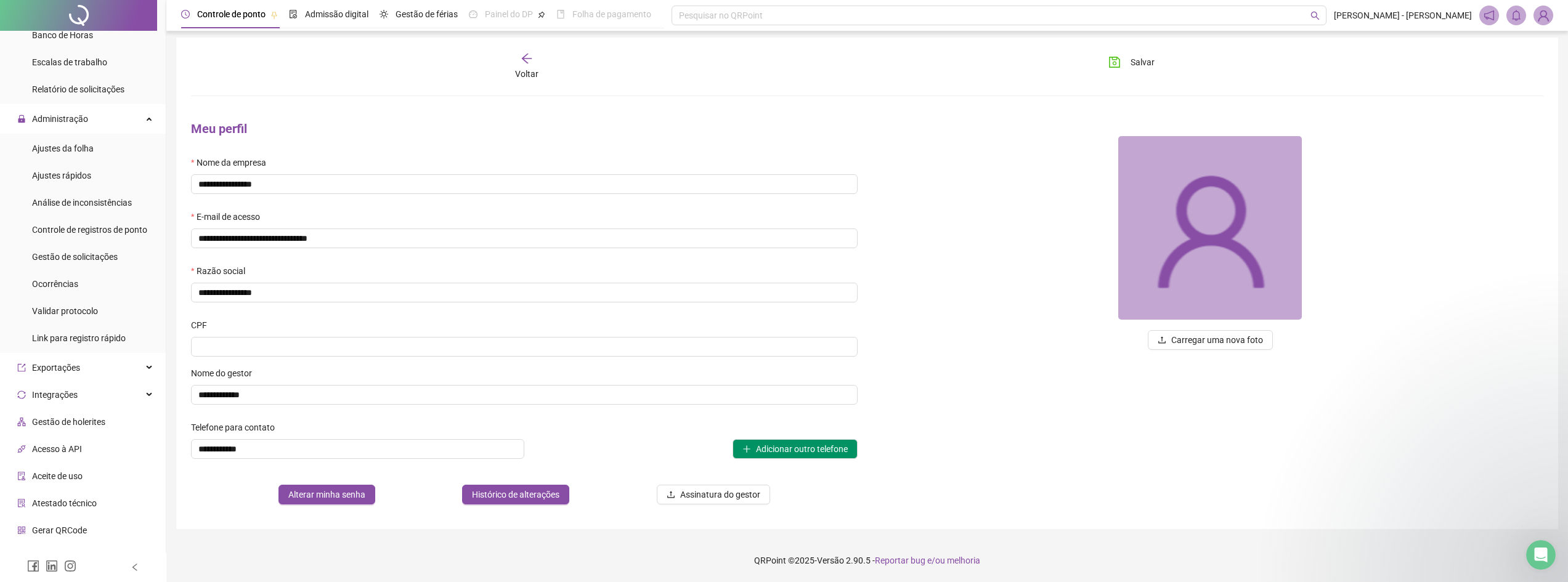
scroll to position [301, 0]
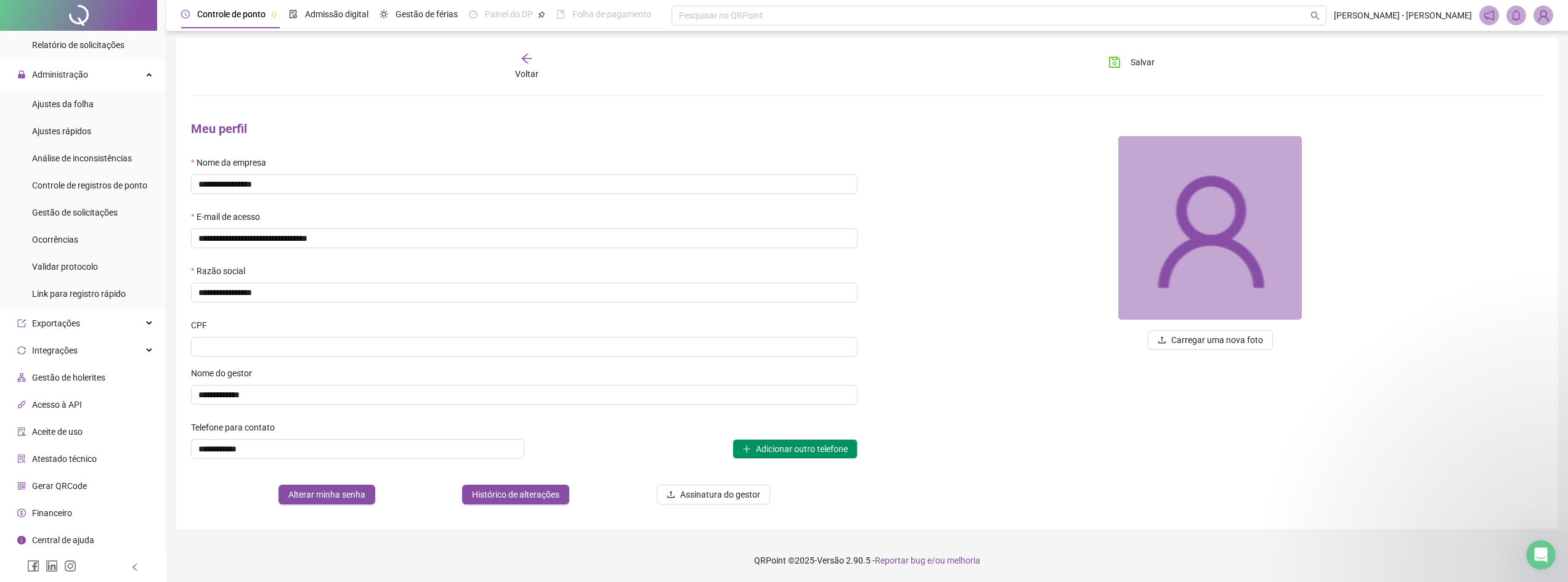
click at [59, 514] on span "Financeiro" at bounding box center [52, 512] width 40 height 10
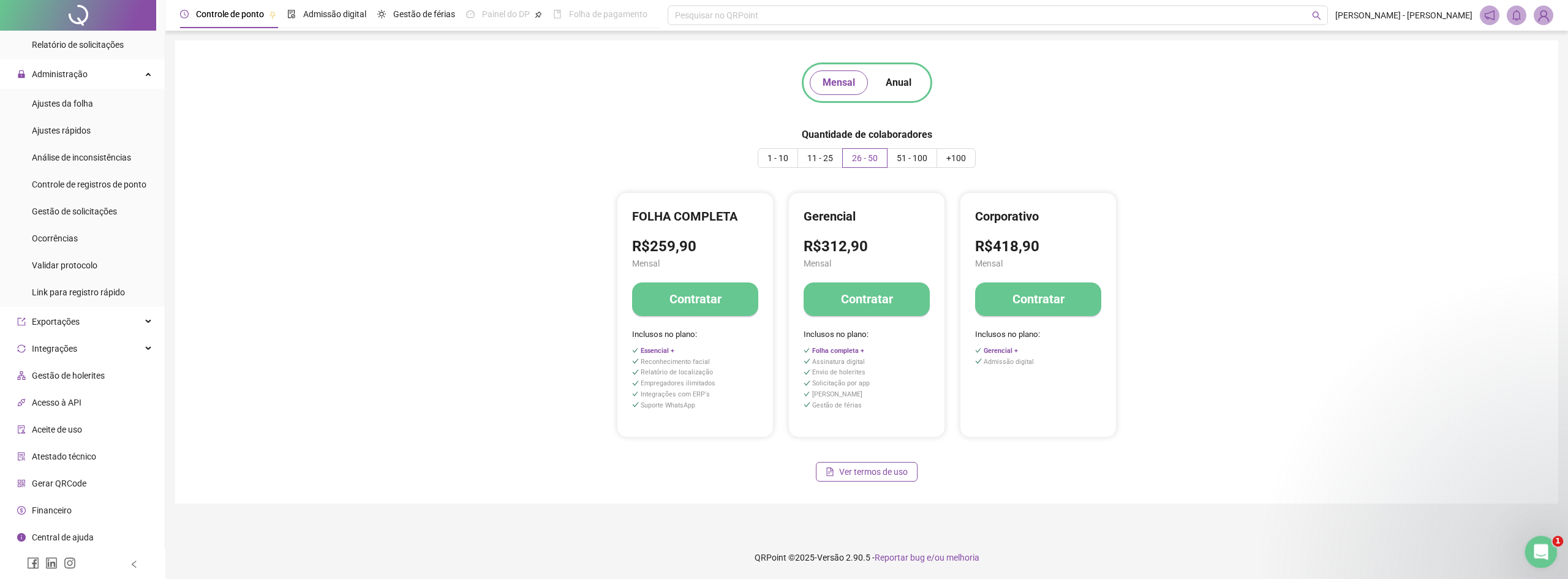
click at [1542, 553] on icon "Abertura do Messenger da Intercom" at bounding box center [1539, 550] width 20 height 20
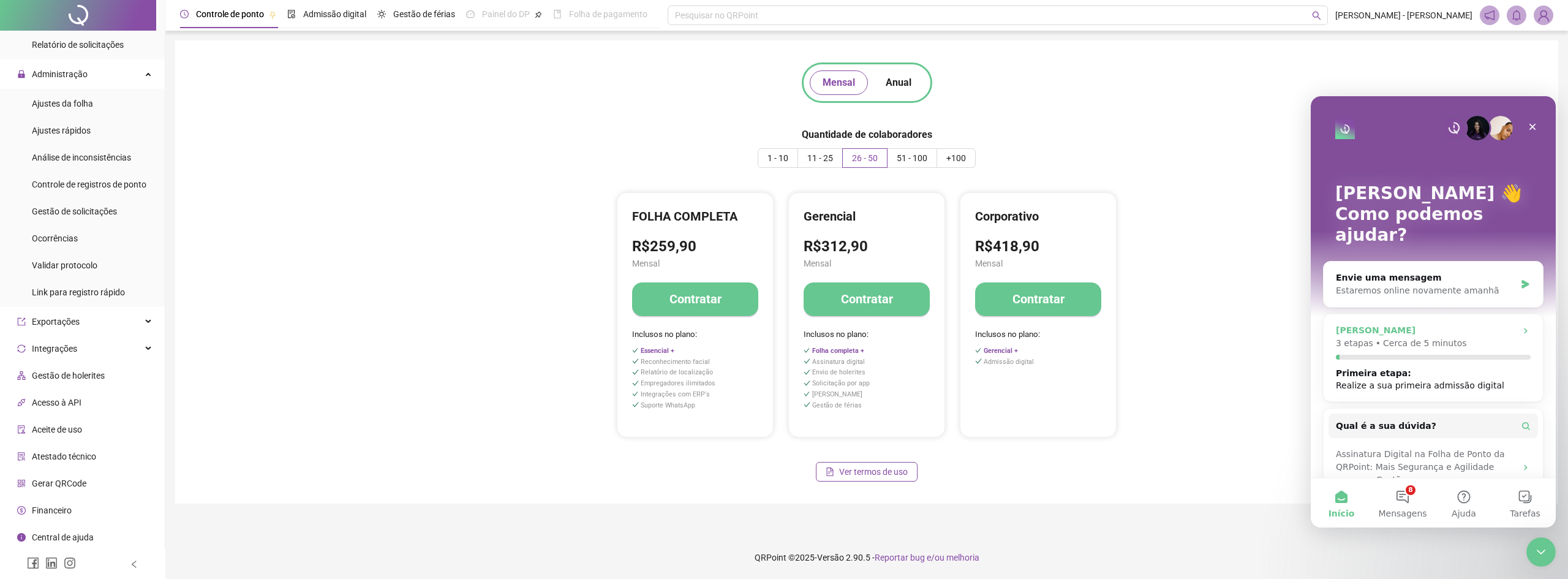
click at [1524, 327] on icon "Messenger da Intercom" at bounding box center [1526, 330] width 3 height 6
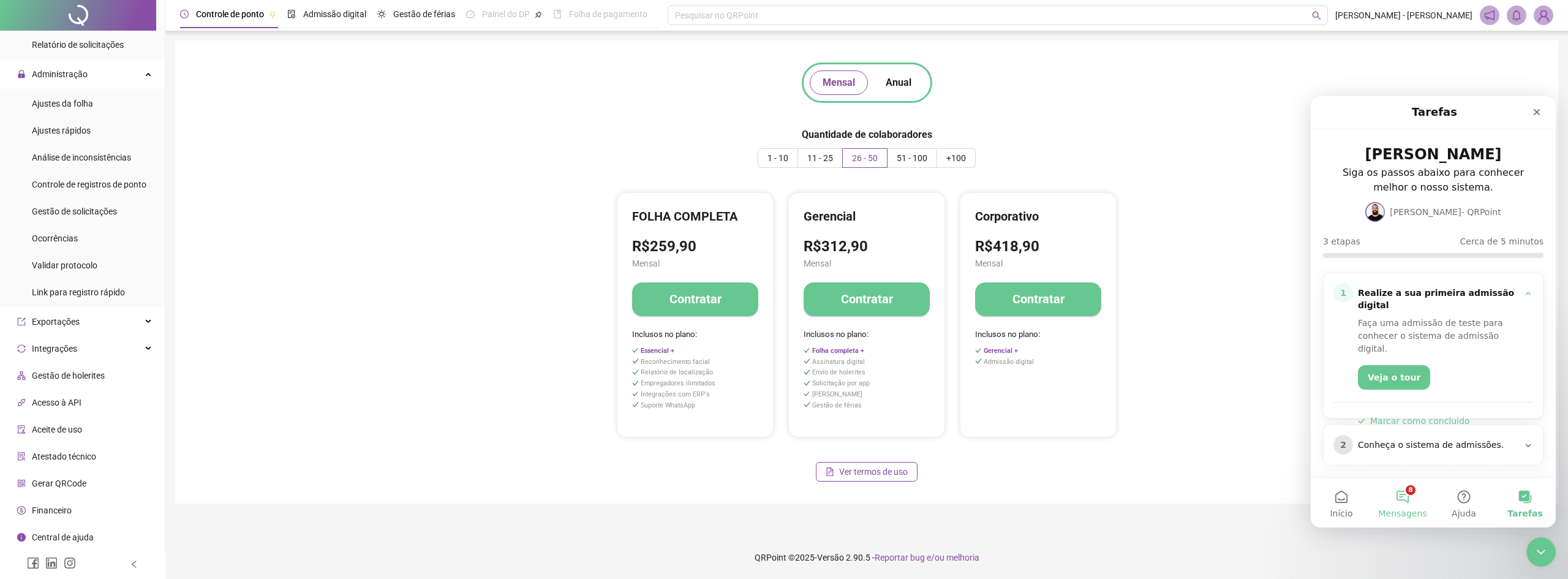
click at [1402, 491] on button "8 Mensagens" at bounding box center [1403, 503] width 61 height 49
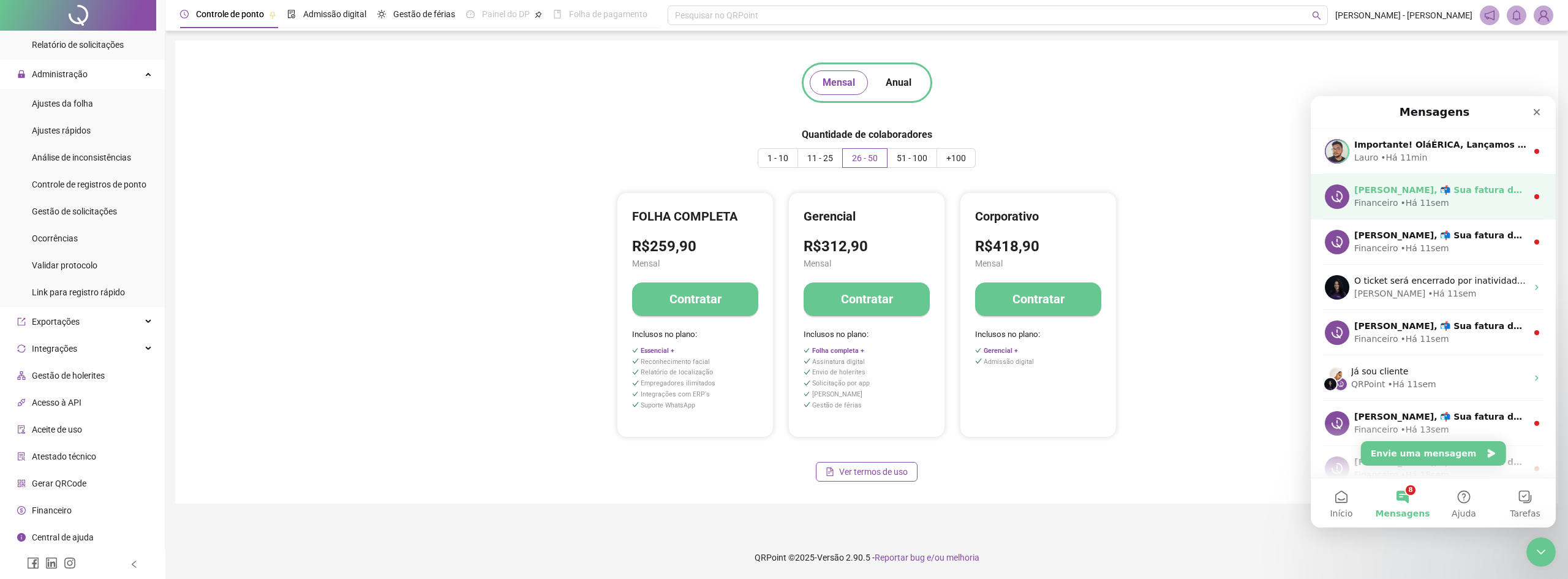
click at [1466, 202] on div "Financeiro • Há 11sem" at bounding box center [1441, 203] width 173 height 13
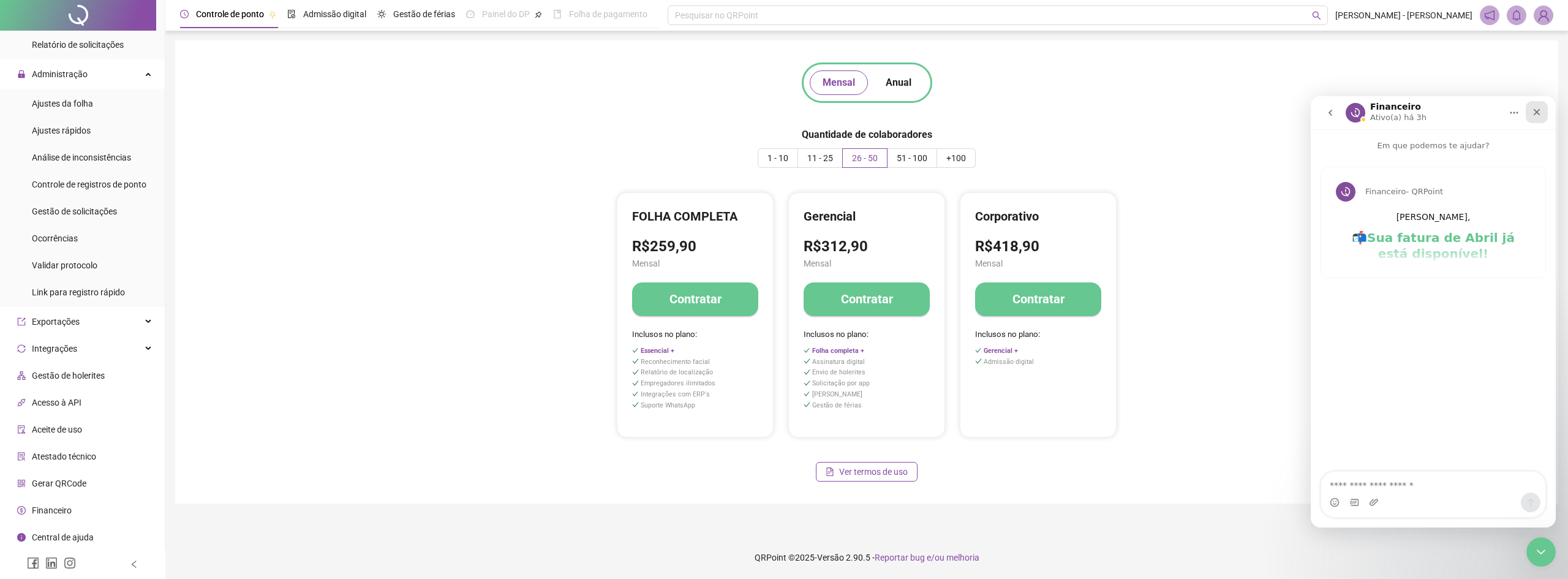
click at [1537, 113] on icon "Fechar" at bounding box center [1537, 112] width 6 height 6
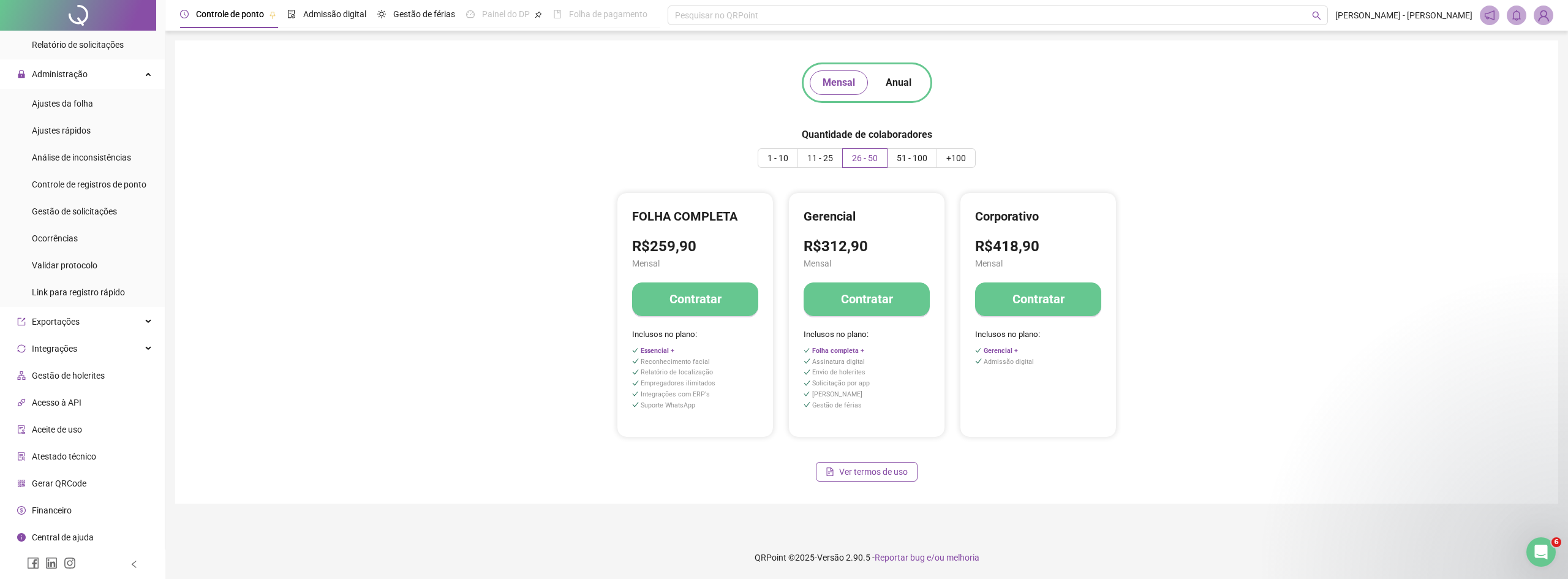
click at [1238, 398] on div "ESSENCIAL R$66,90 Mensal Contratar Inclusos no plano: FOLHA COMPLETA R$259,90 M…" at bounding box center [867, 315] width 1339 height 245
click at [1547, 538] on div "Abertura do Messenger da Intercom" at bounding box center [1539, 550] width 41 height 41
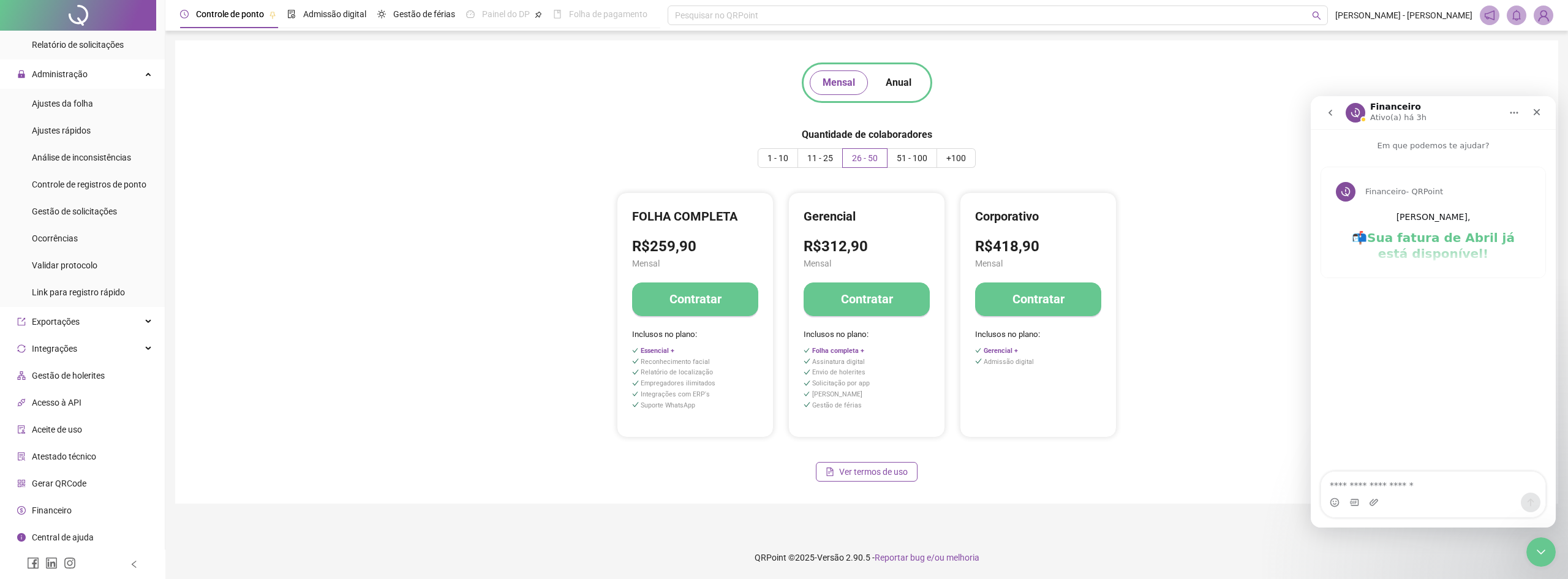
click at [1439, 199] on div "Financeiro - QRPoint" at bounding box center [1433, 191] width 195 height 19
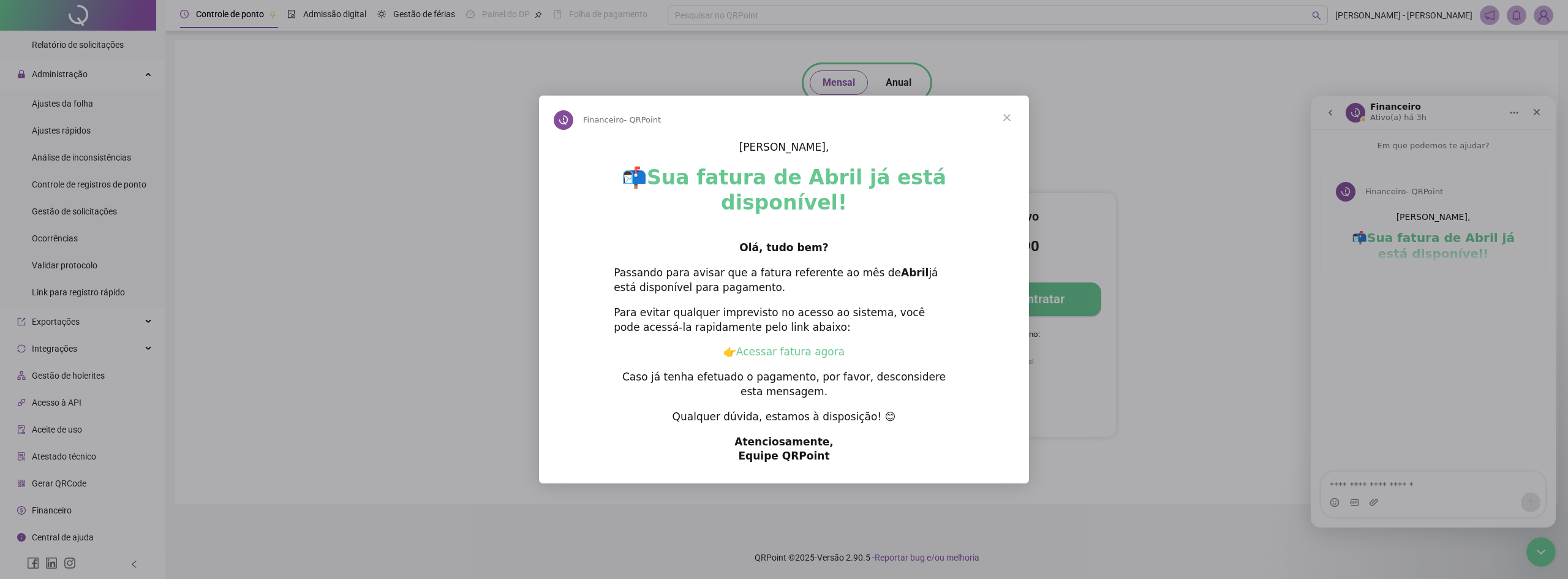
click at [813, 350] on link "Acessar fatura agora" at bounding box center [790, 351] width 108 height 12
click at [1006, 114] on span "Fechar" at bounding box center [1007, 118] width 44 height 44
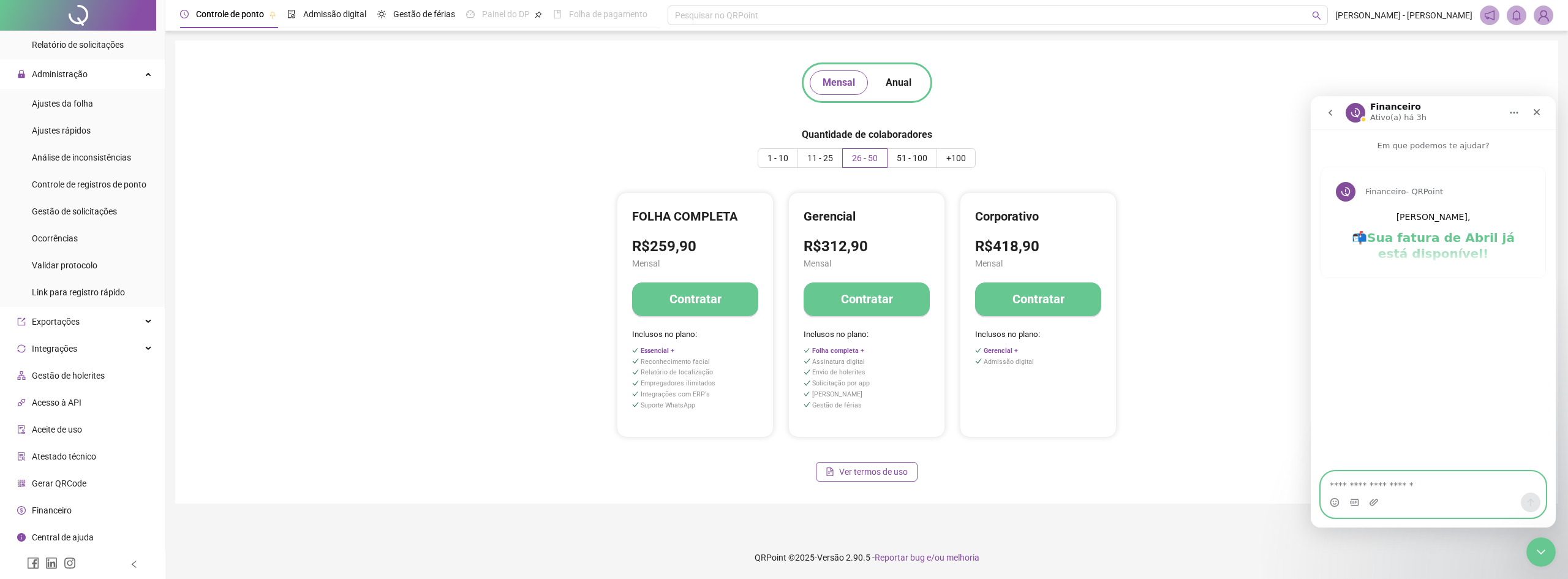
click at [1397, 488] on textarea "Envie uma mensagem..." at bounding box center [1433, 481] width 224 height 21
type textarea "**********"
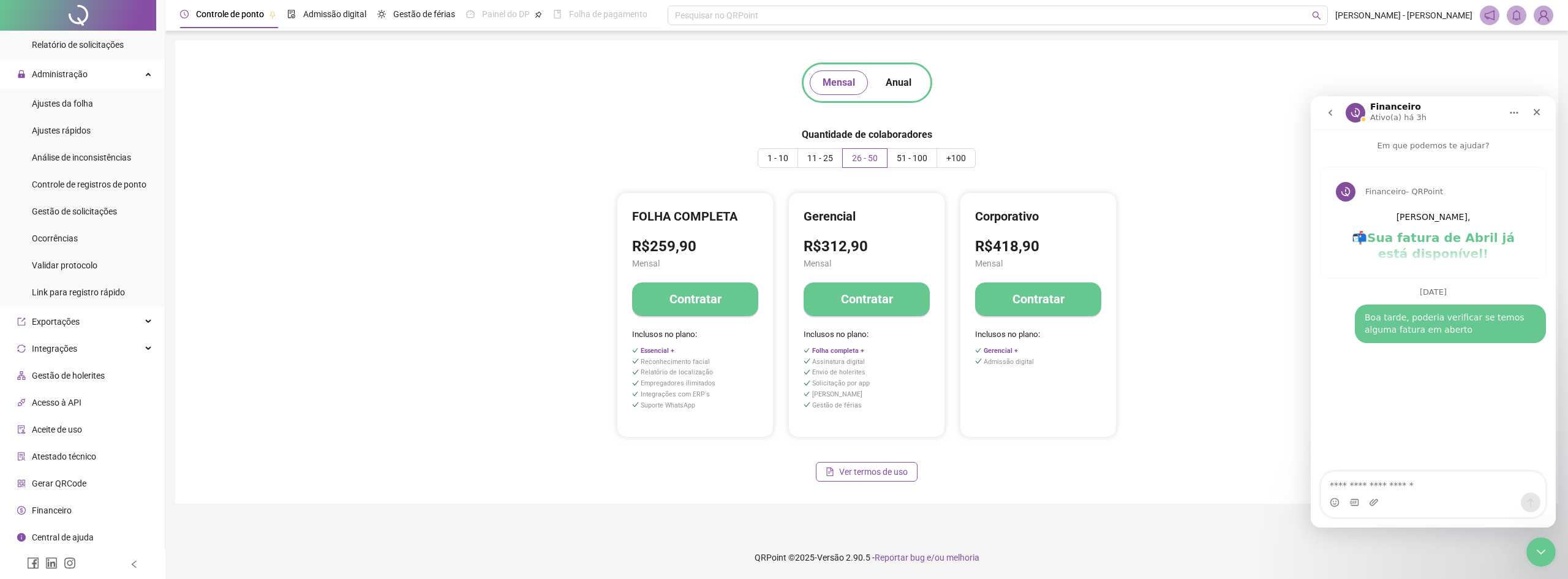
click at [1229, 425] on div "ESSENCIAL R$66,90 Mensal Contratar Inclusos no plano: FOLHA COMPLETA R$259,90 M…" at bounding box center [867, 315] width 1339 height 245
click at [1539, 111] on icon "Fechar" at bounding box center [1537, 112] width 6 height 6
click at [1431, 205] on div "ESSENCIAL R$66,90 Mensal Contratar Inclusos no plano: FOLHA COMPLETA R$259,90 M…" at bounding box center [867, 315] width 1339 height 245
click at [1431, 242] on div "ESSENCIAL R$66,90 Mensal Contratar Inclusos no plano: FOLHA COMPLETA R$259,90 M…" at bounding box center [867, 315] width 1339 height 245
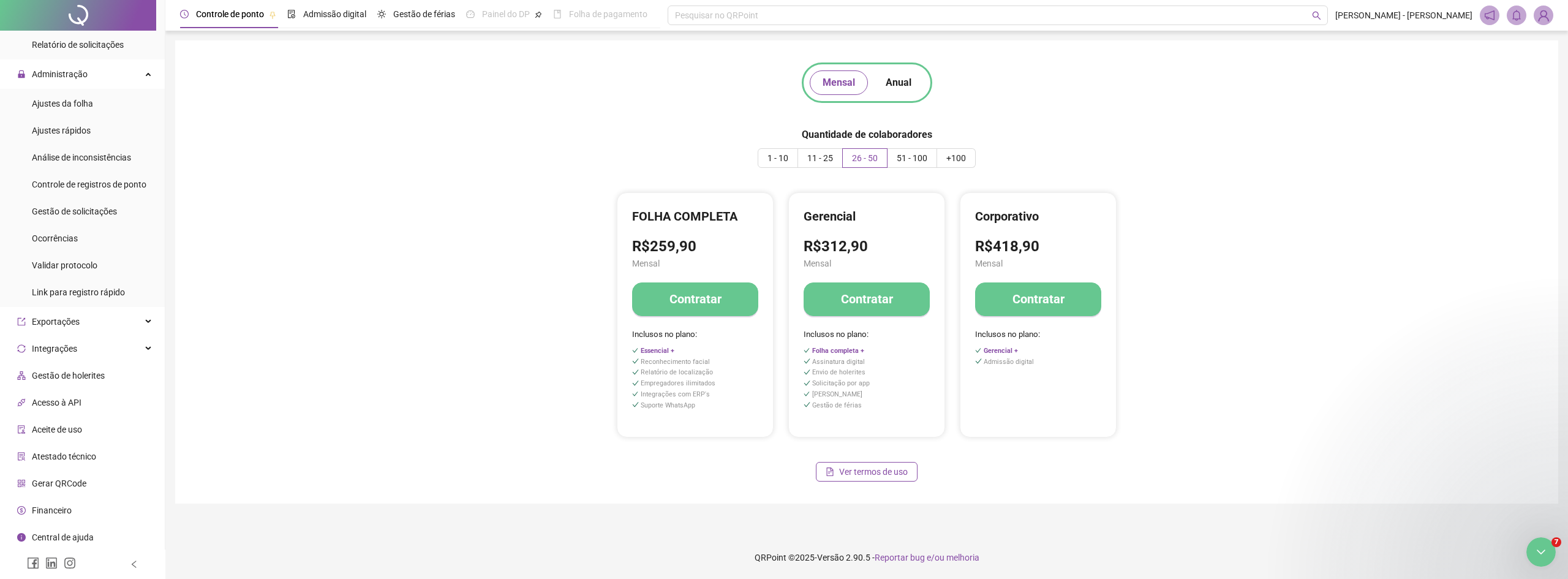
click at [1326, 110] on div "Mensal Anual Quantidade de colaboradores 1 - 10 11 - 25 26 - 50 51 - 100 +100 E…" at bounding box center [867, 272] width 1354 height 434
click at [1533, 544] on div "Abertura do Messenger da Intercom" at bounding box center [1539, 550] width 41 height 41
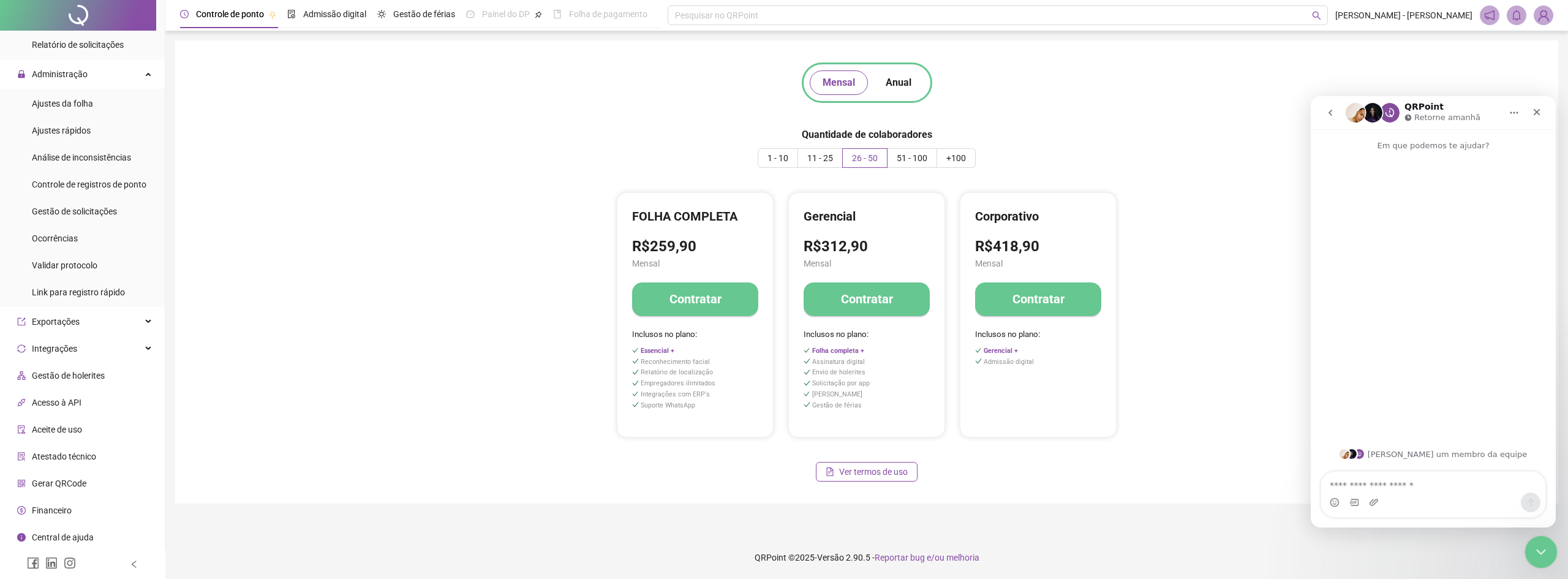
click at [1537, 545] on icon "Encerramento do Messenger da Intercom" at bounding box center [1539, 550] width 15 height 15
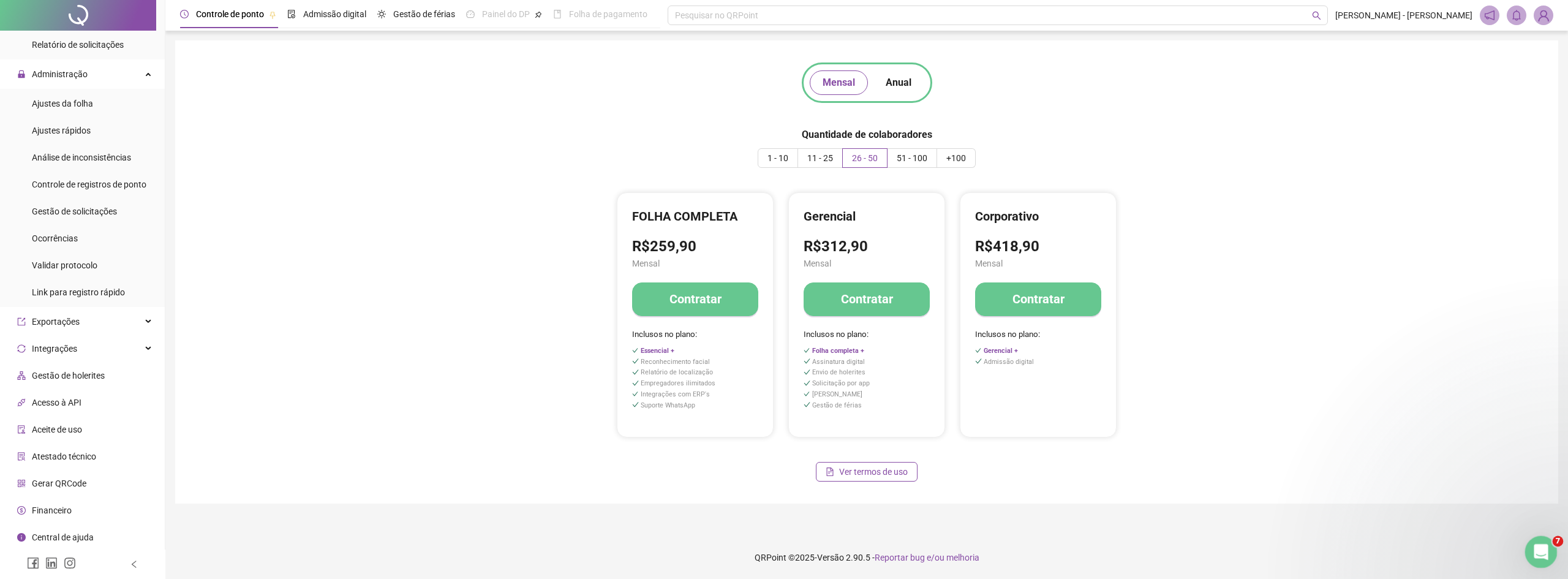
click at [1538, 548] on icon "Abertura do Messenger da Intercom" at bounding box center [1539, 550] width 20 height 20
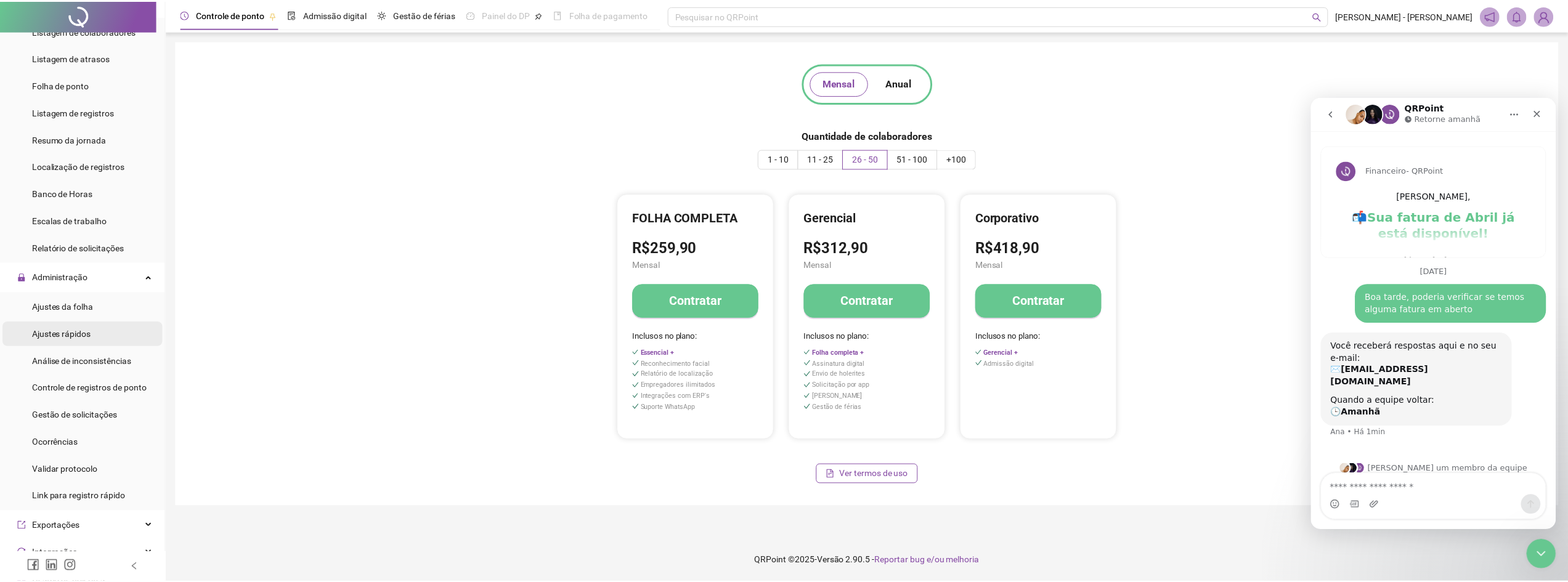
scroll to position [54, 0]
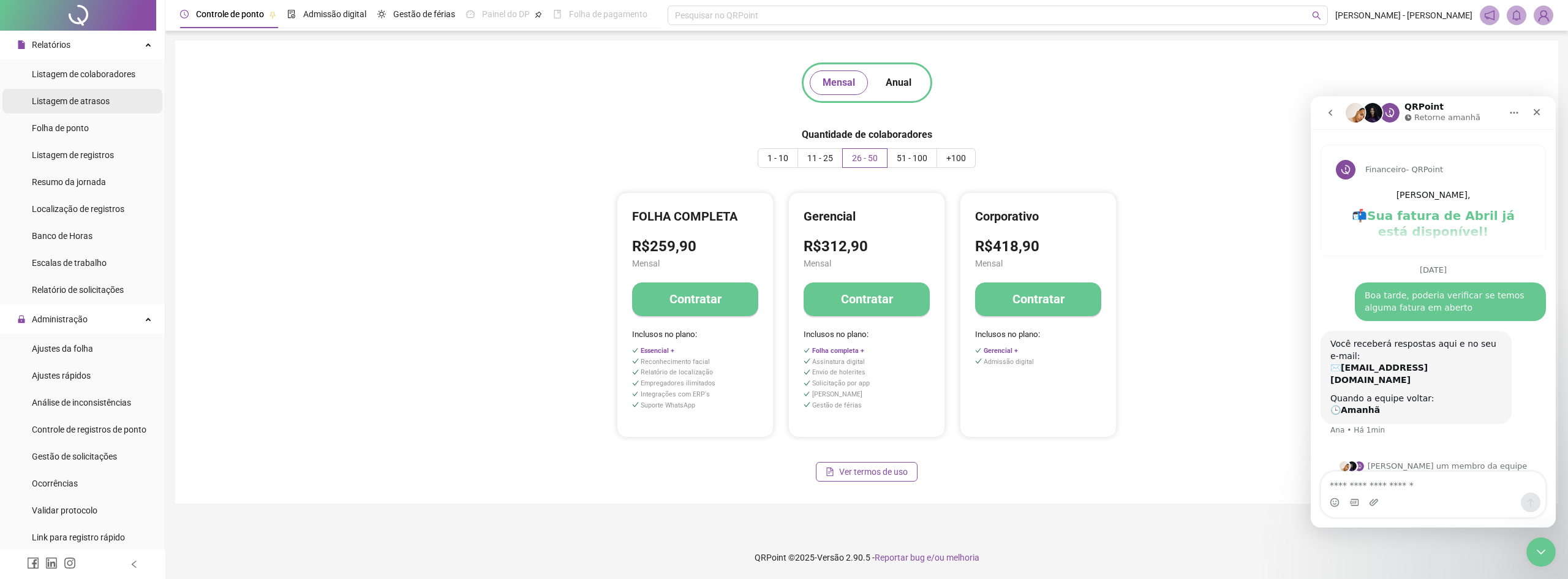
click at [106, 104] on span "Listagem de atrasos" at bounding box center [71, 101] width 78 height 10
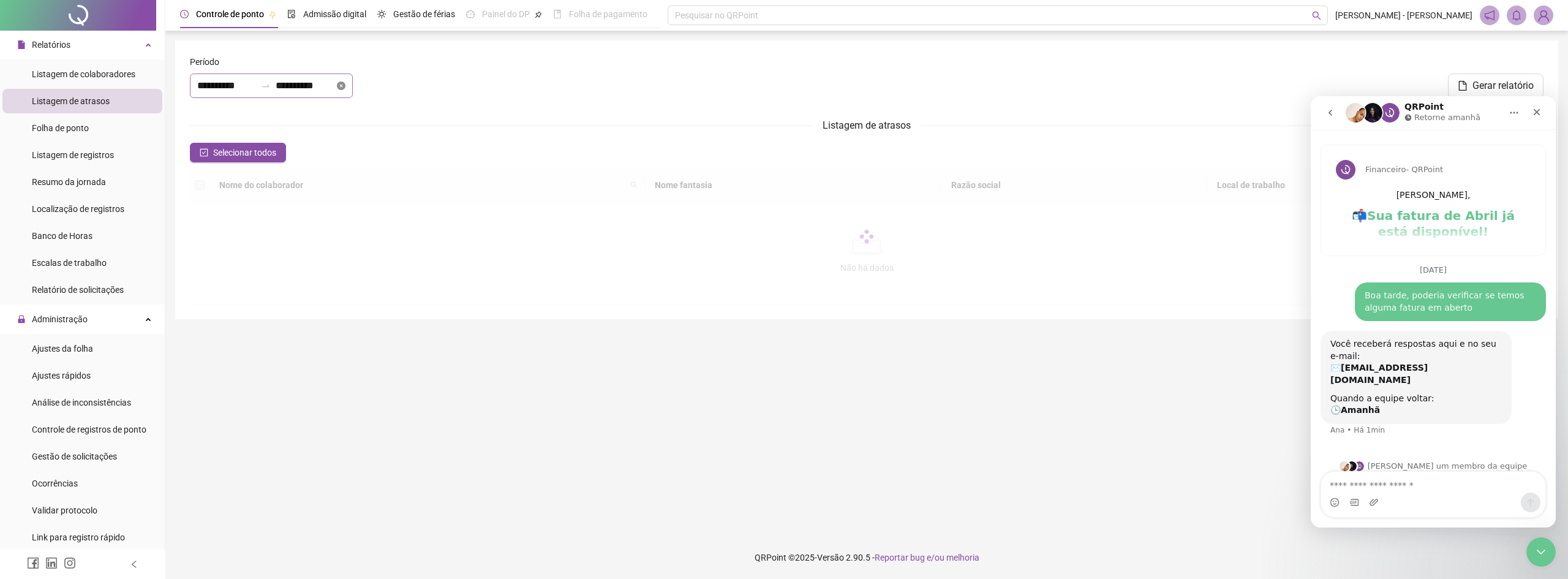
type input "**********"
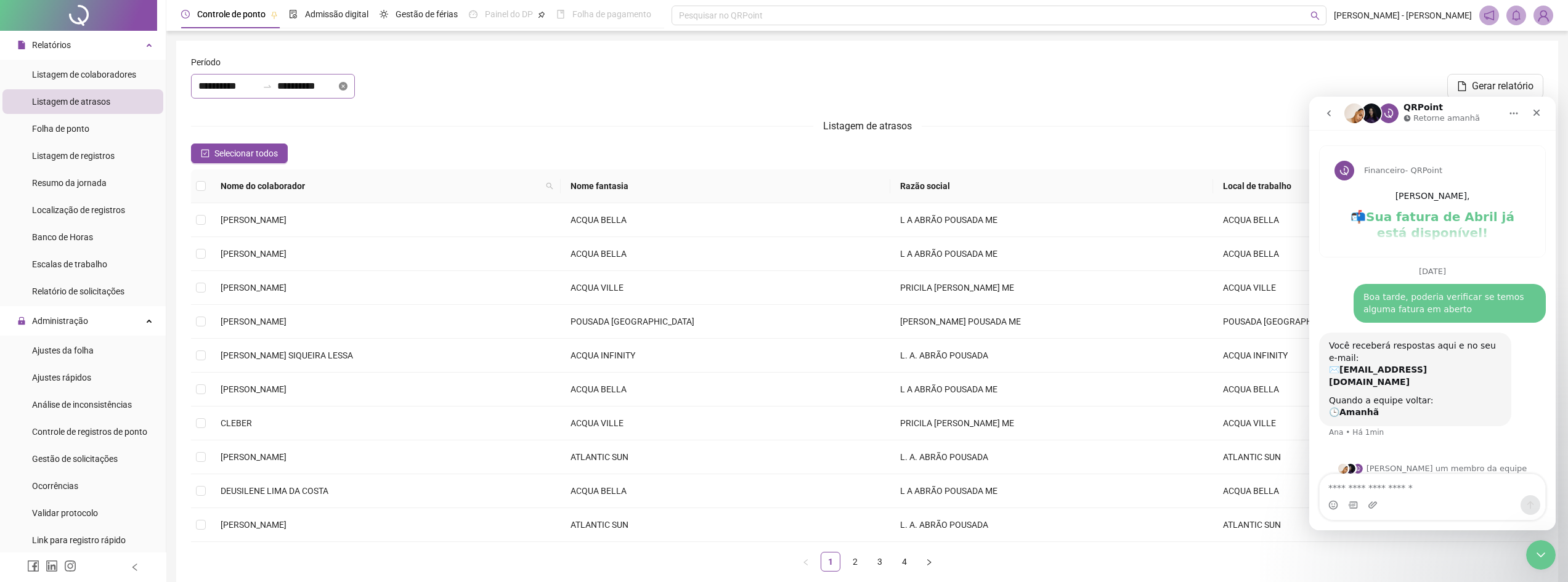
click at [347, 83] on icon "close-circle" at bounding box center [343, 86] width 9 height 9
click at [227, 80] on input at bounding box center [228, 86] width 59 height 15
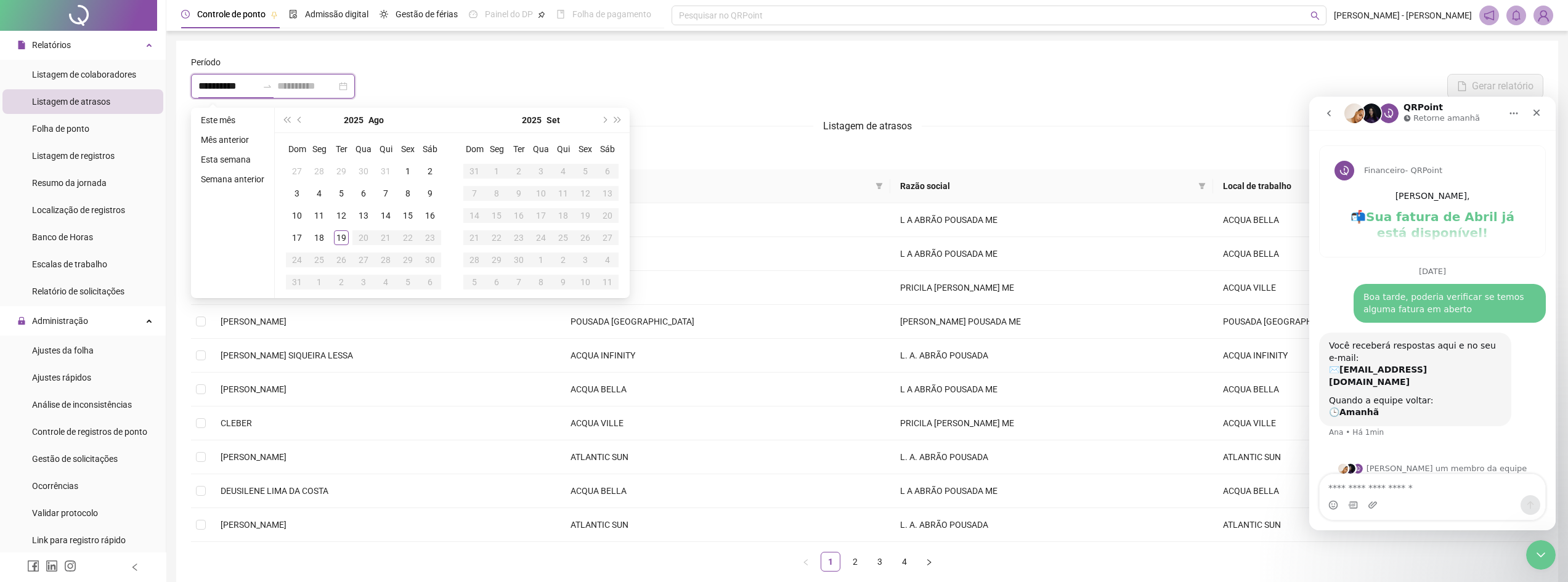
type input "**********"
click at [300, 118] on span "prev-year" at bounding box center [301, 120] width 6 height 6
type input "**********"
click at [582, 170] on div "1" at bounding box center [585, 171] width 15 height 15
type input "**********"
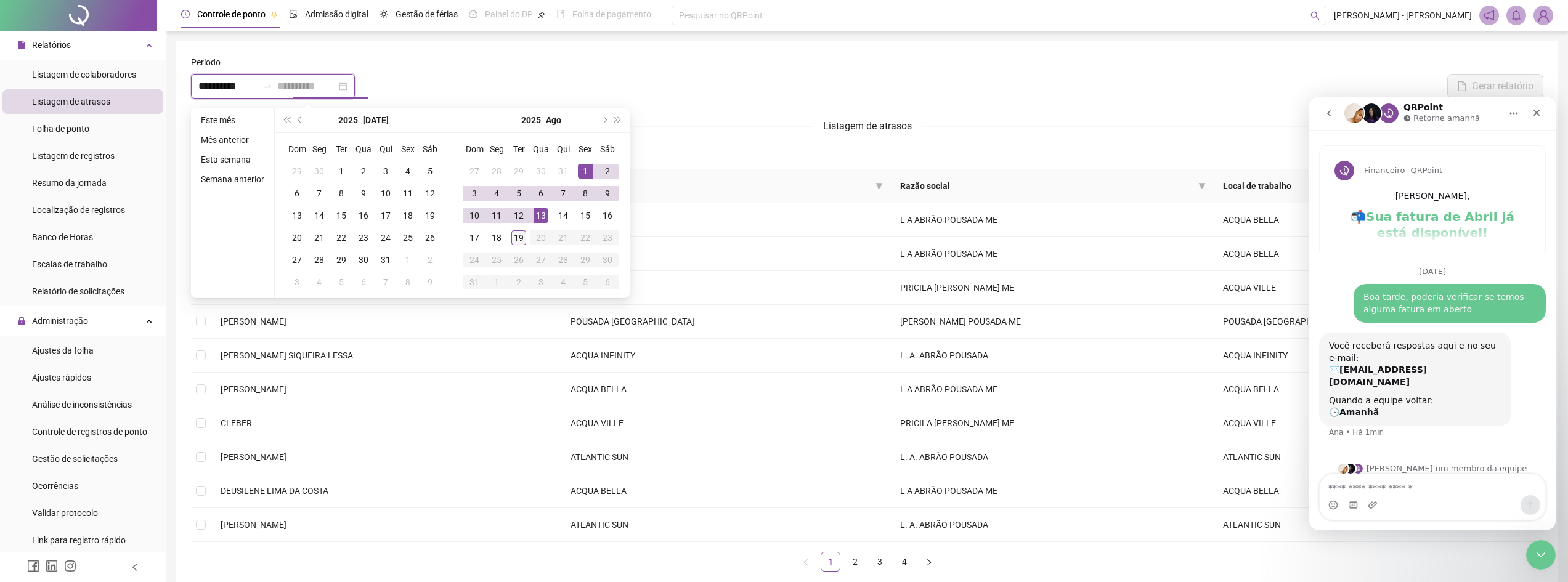
type input "**********"
click at [512, 235] on div "19" at bounding box center [519, 237] width 15 height 15
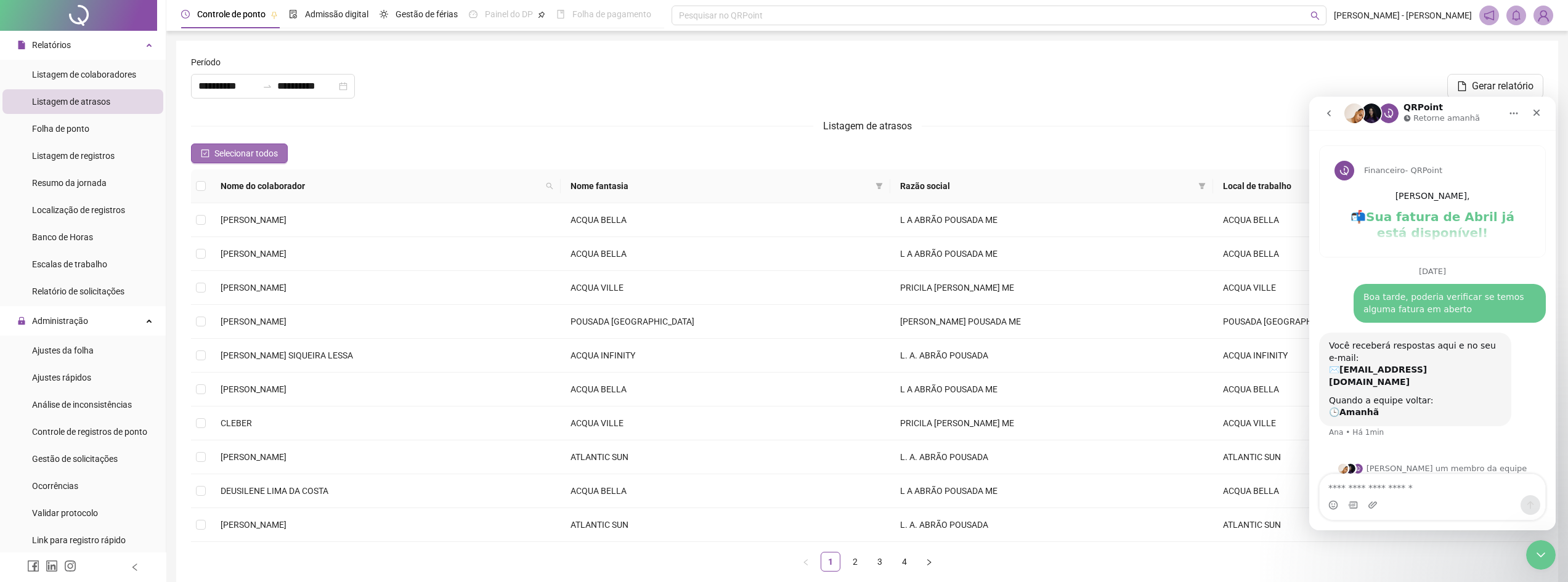
click at [279, 148] on button "Selecionar todos" at bounding box center [239, 153] width 97 height 19
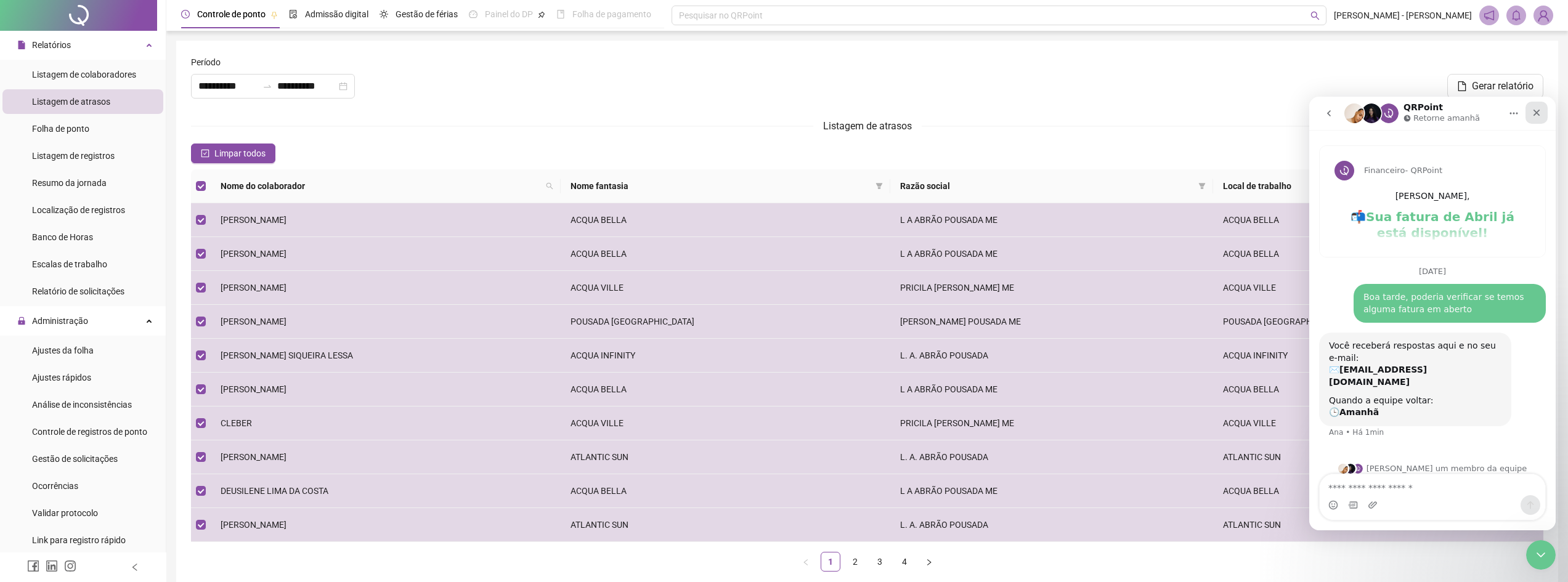
click at [1537, 107] on div "Fechar" at bounding box center [1536, 113] width 22 height 22
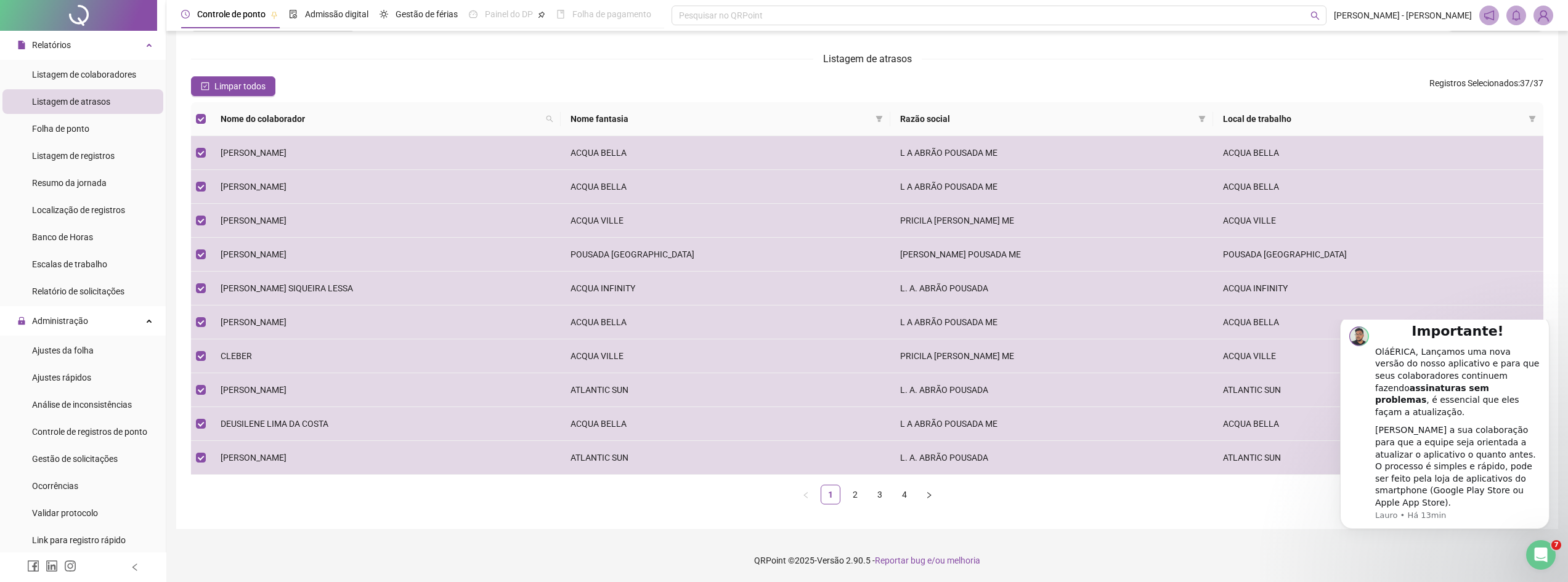
click at [1151, 551] on footer "QRPoint © 2025 - Versão 2.90.5 - Reportar bug e/ou melhoria" at bounding box center [867, 560] width 1402 height 43
click at [1542, 322] on icon "Dismiss notification" at bounding box center [1545, 318] width 6 height 6
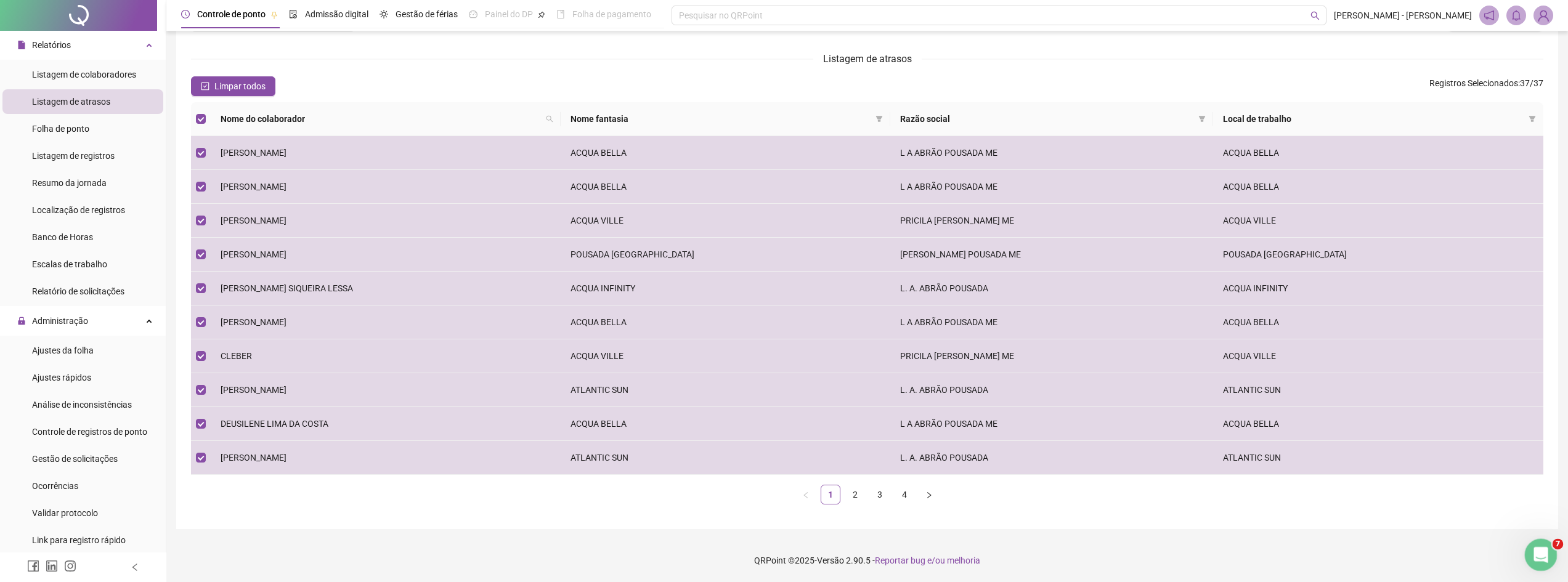
click at [1546, 543] on div "Abertura do Messenger da Intercom" at bounding box center [1539, 553] width 41 height 41
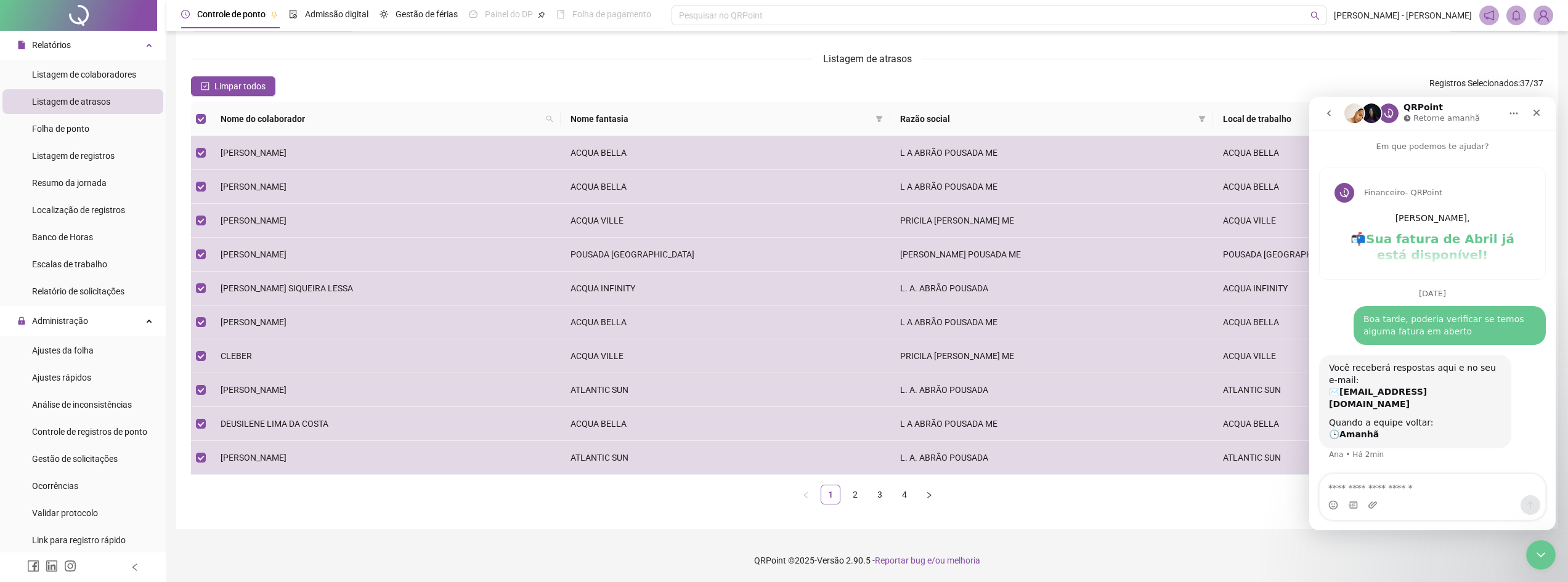
scroll to position [22, 0]
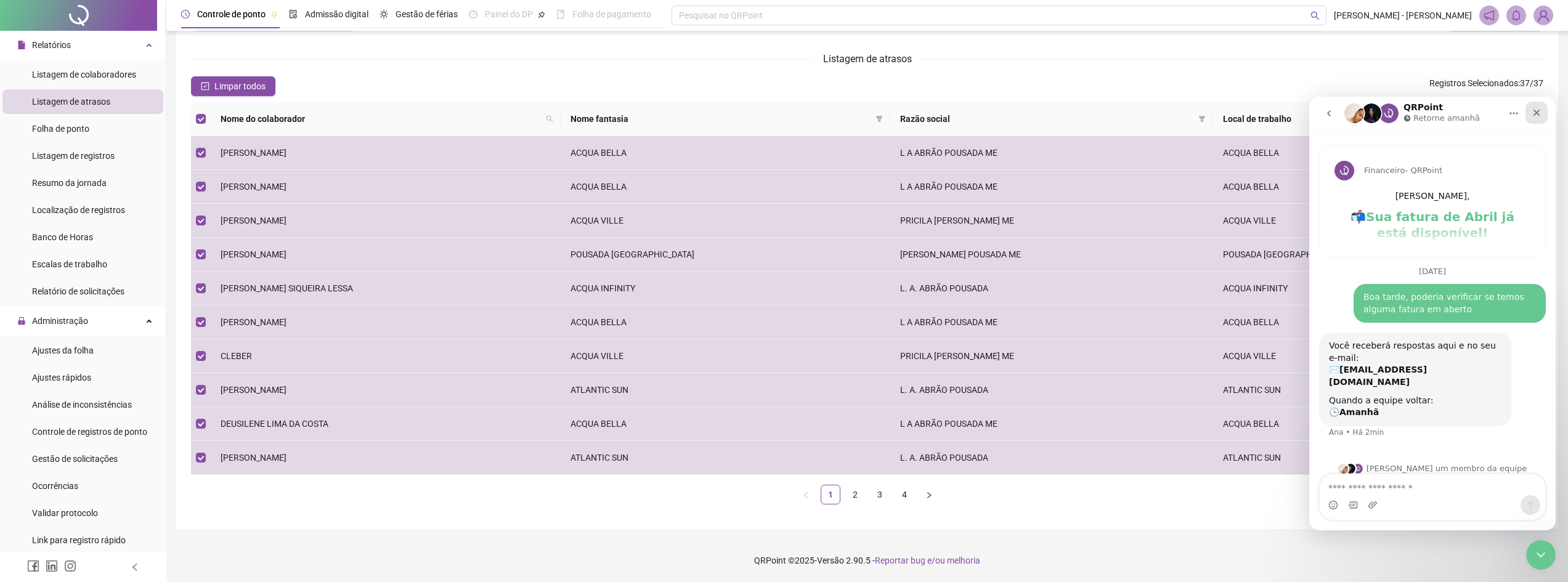
click at [1531, 110] on div "Fechar" at bounding box center [1536, 113] width 22 height 22
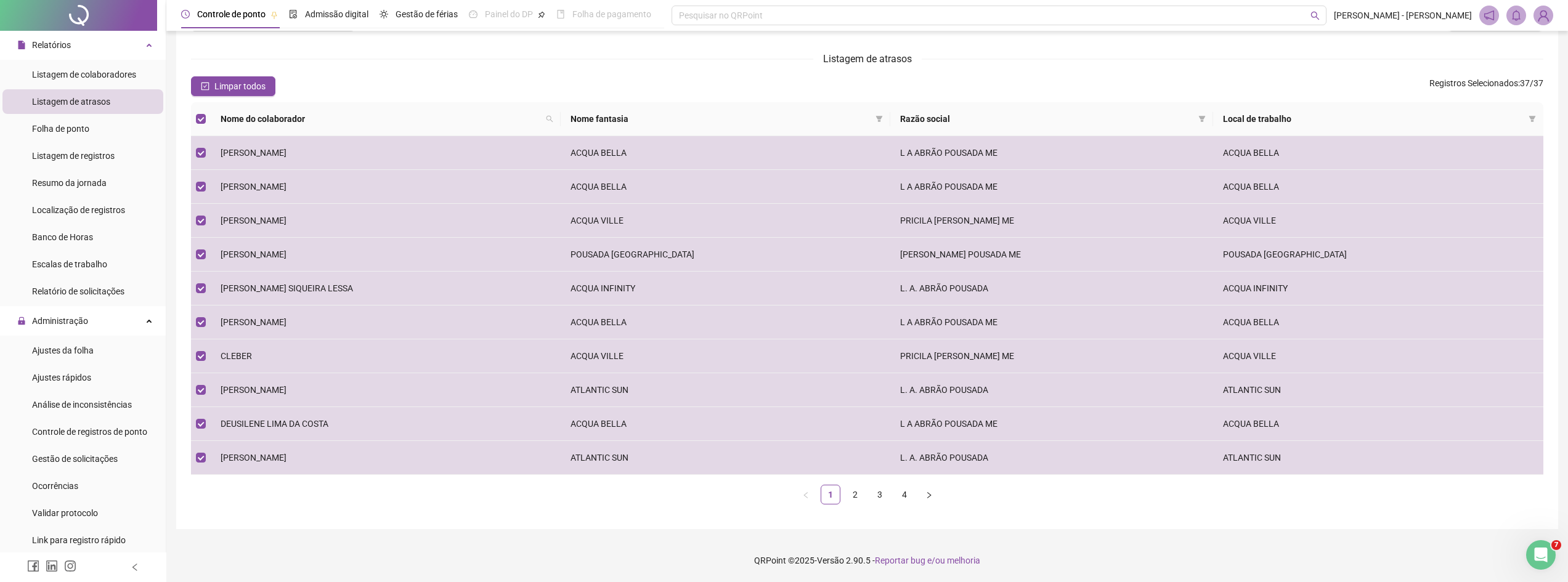
click at [1323, 511] on div "Nome do colaborador Nome fantasia Razão social Local de trabalho [PERSON_NAME] …" at bounding box center [866, 308] width 1352 height 412
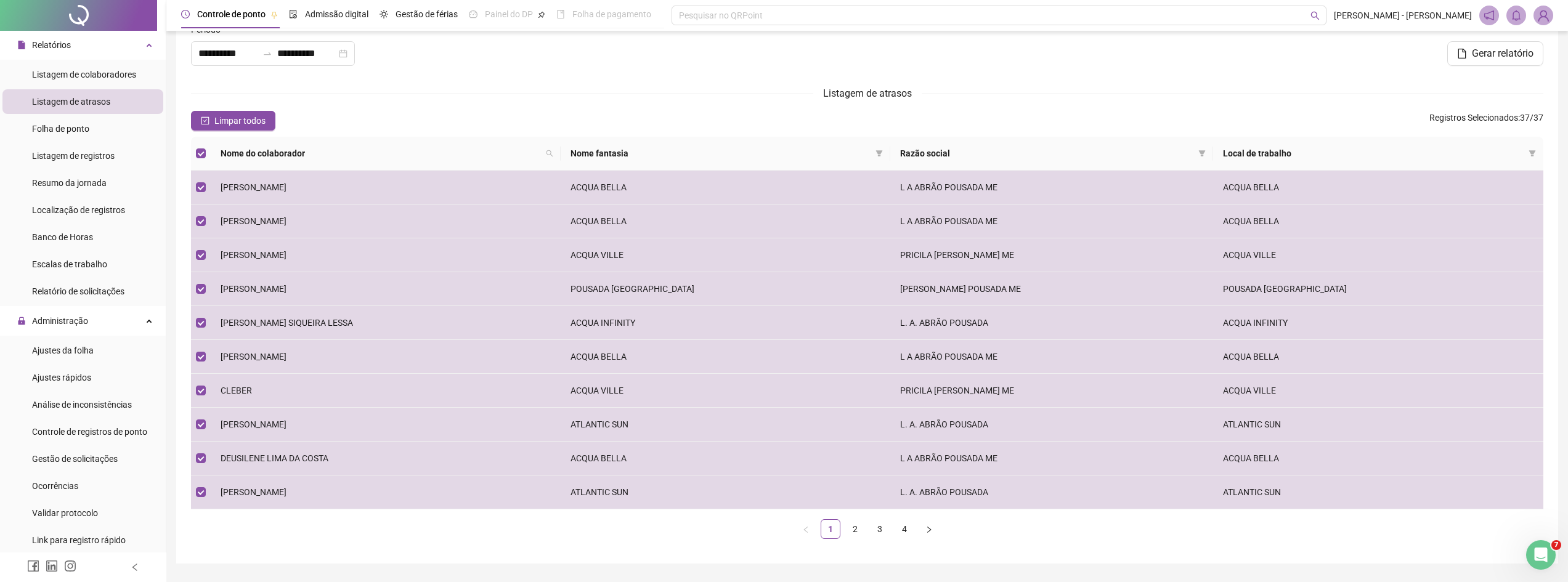
scroll to position [0, 0]
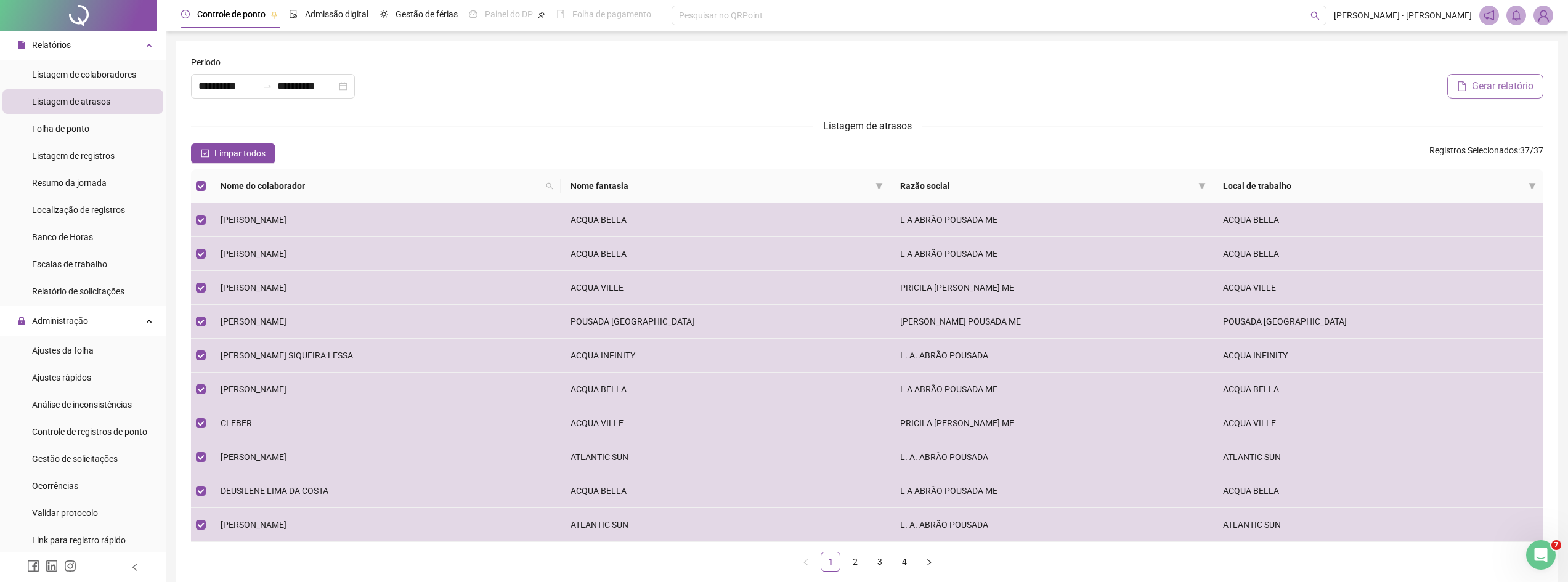
click at [1495, 82] on span "Gerar relatório" at bounding box center [1503, 86] width 62 height 15
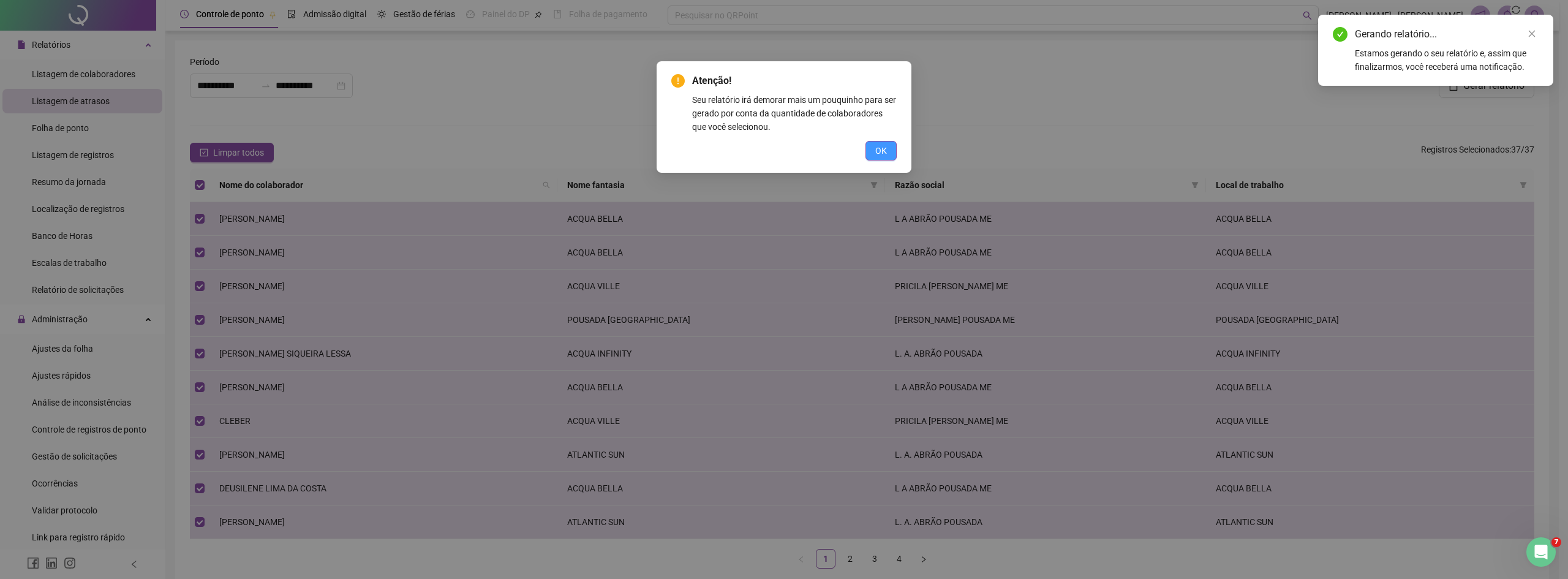
click at [874, 150] on button "OK" at bounding box center [881, 150] width 31 height 19
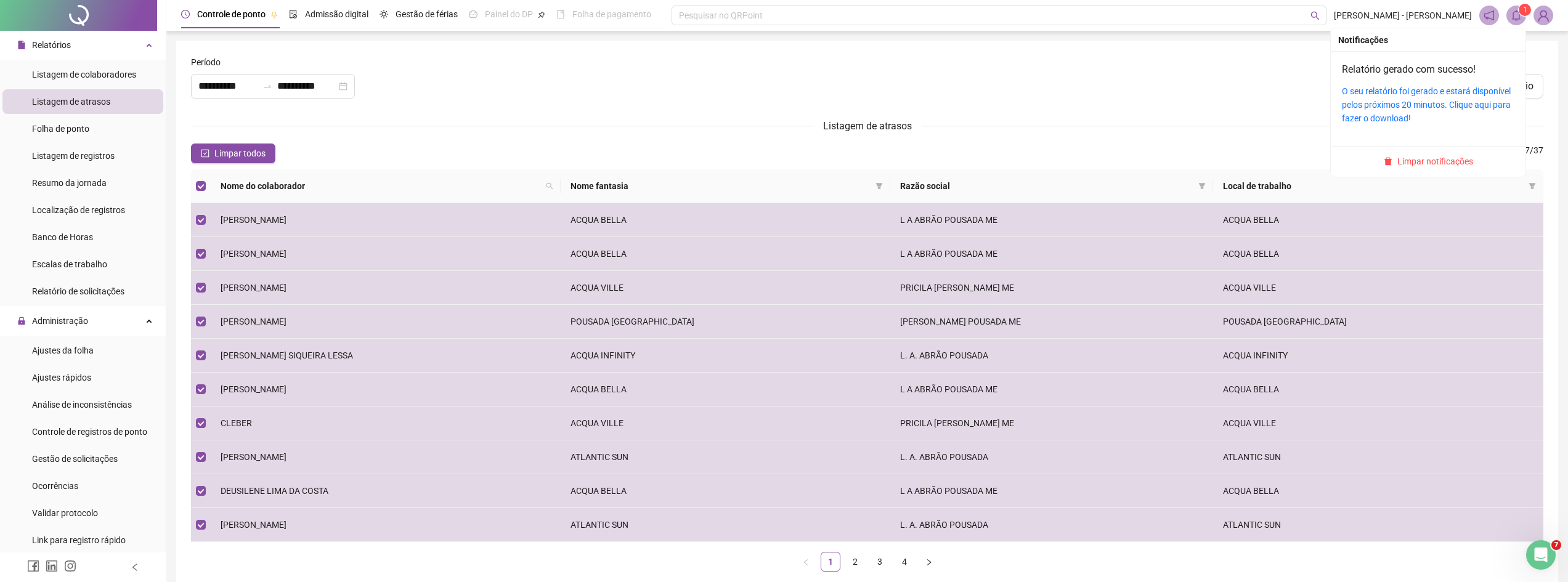
click at [1518, 16] on icon "bell" at bounding box center [1516, 15] width 11 height 11
click at [1401, 106] on link "O seu relatório foi gerado e estará disponível pelos próximos 20 minutos. Cliqu…" at bounding box center [1425, 105] width 169 height 37
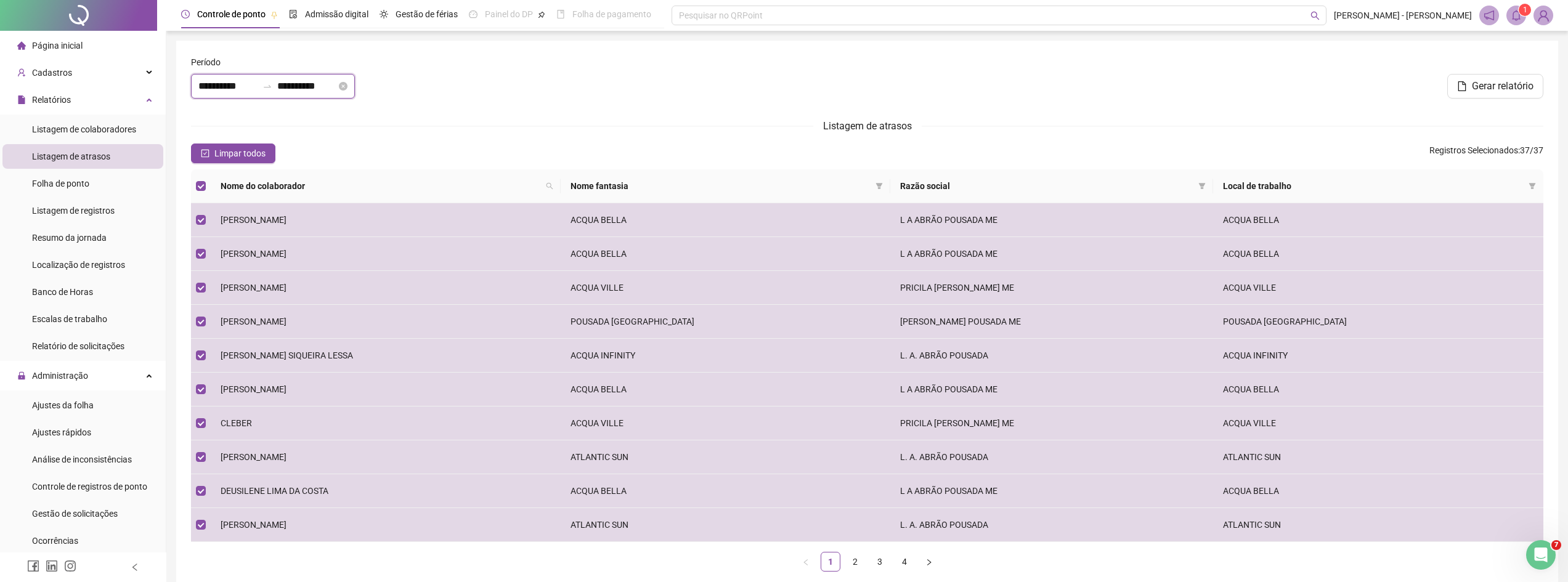
click at [251, 86] on input "**********" at bounding box center [228, 86] width 59 height 15
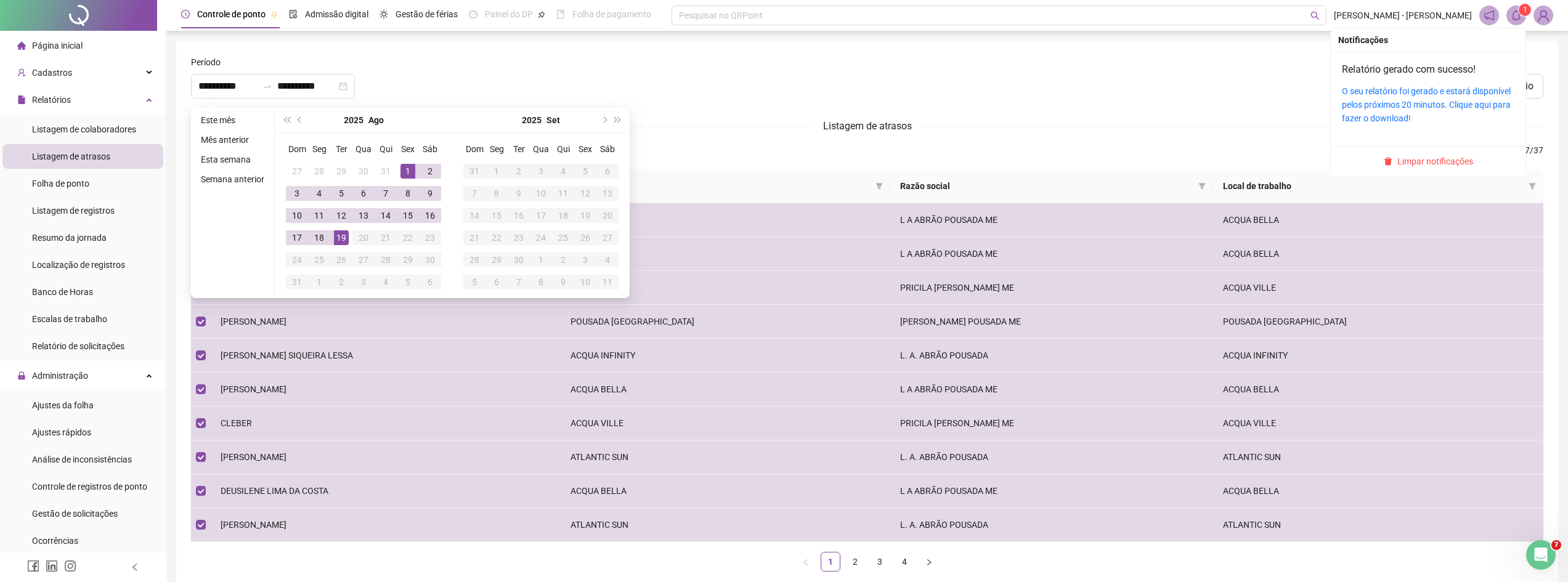
click at [1516, 13] on icon "bell" at bounding box center [1516, 15] width 11 height 11
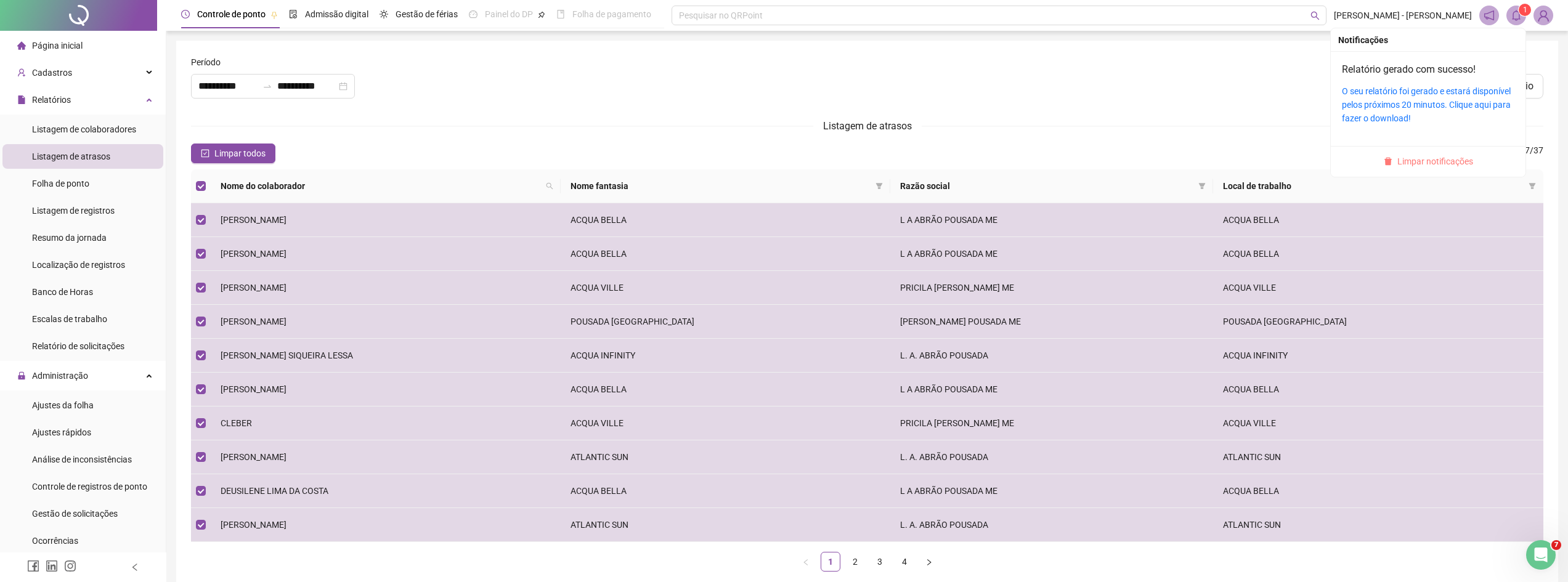
click at [1460, 161] on span "Limpar notificações" at bounding box center [1435, 161] width 76 height 14
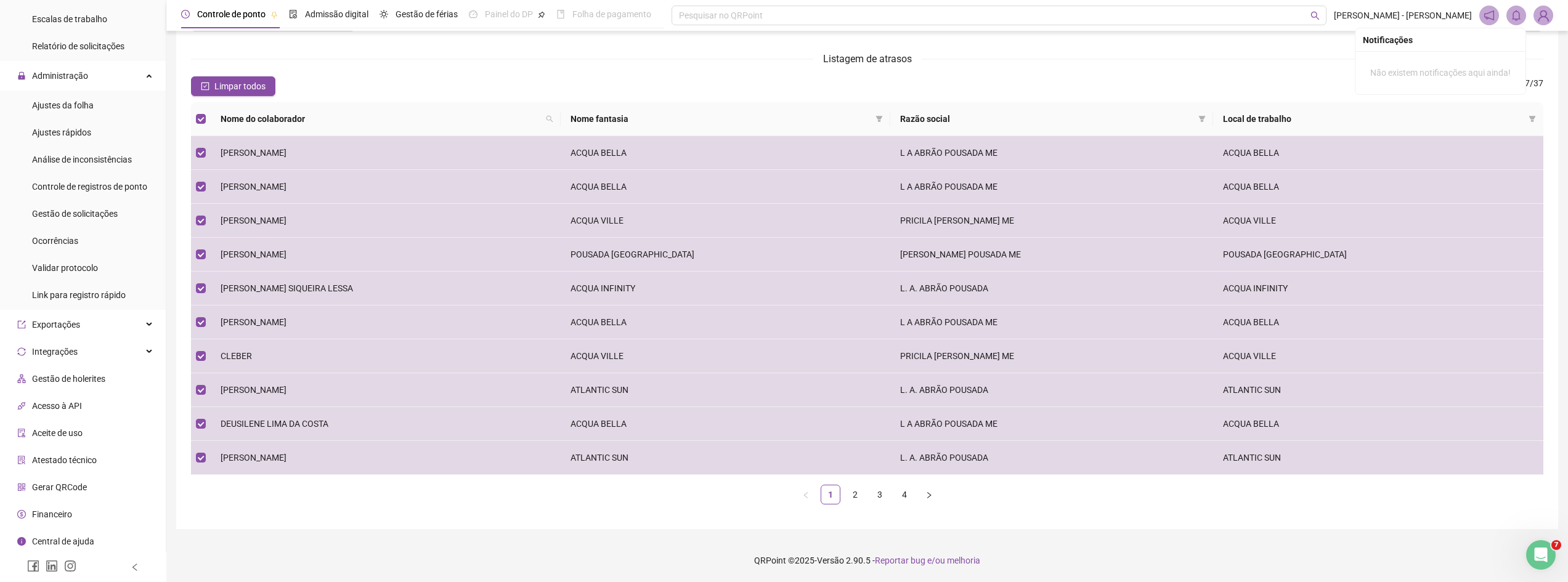
scroll to position [301, 0]
click at [71, 511] on span "Financeiro" at bounding box center [52, 512] width 40 height 10
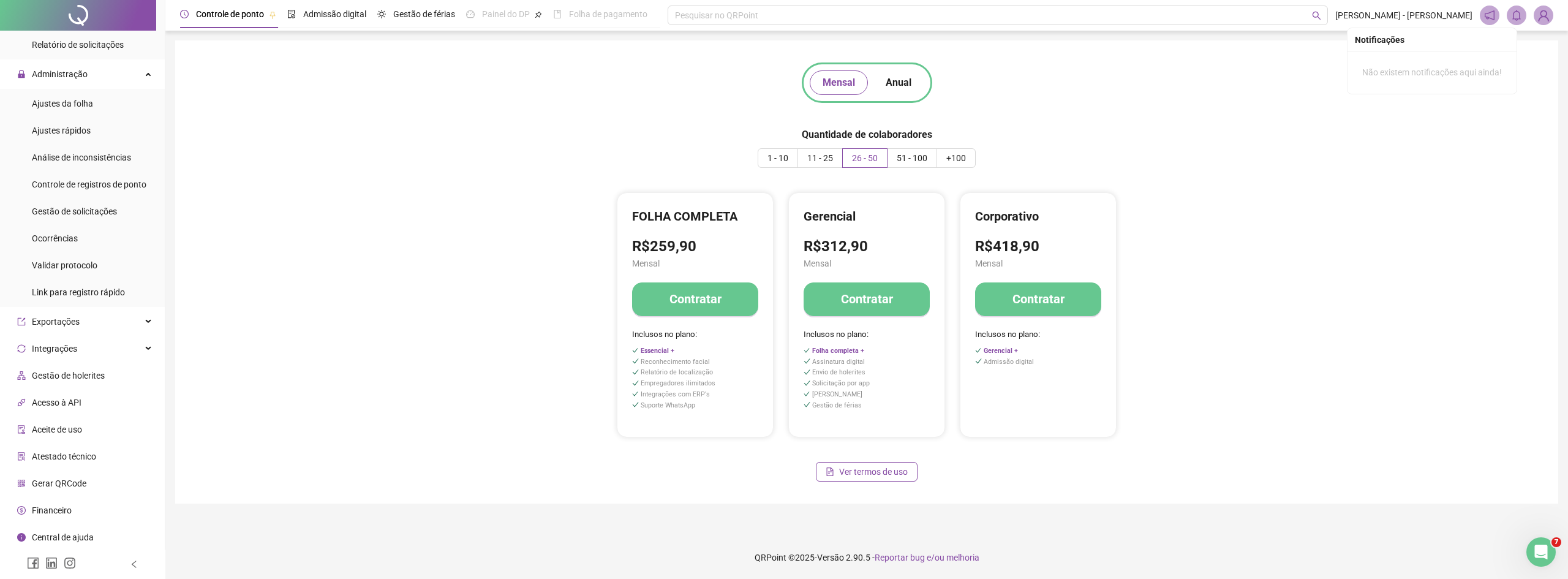
click at [428, 358] on div "ESSENCIAL R$66,90 Mensal Contratar Inclusos no plano: FOLHA COMPLETA R$259,90 M…" at bounding box center [867, 315] width 1339 height 245
click at [898, 77] on span "Anual" at bounding box center [899, 83] width 26 height 15
click at [844, 79] on span "Mensal" at bounding box center [839, 83] width 33 height 15
